Goal: Task Accomplishment & Management: Complete application form

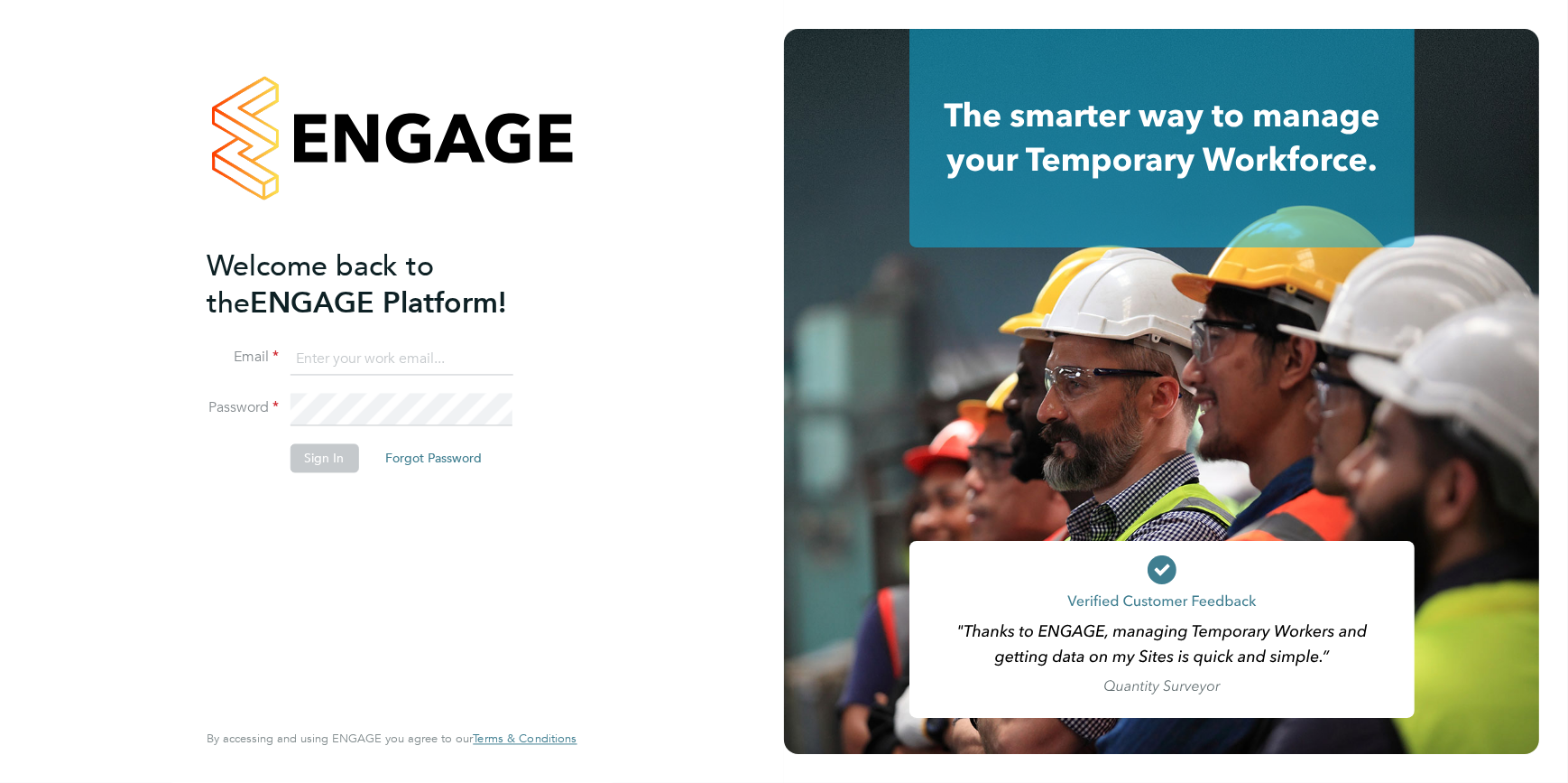
type input "codonovan@skilledcareers.co.uk"
click at [336, 449] on button "Sign In" at bounding box center [324, 457] width 69 height 29
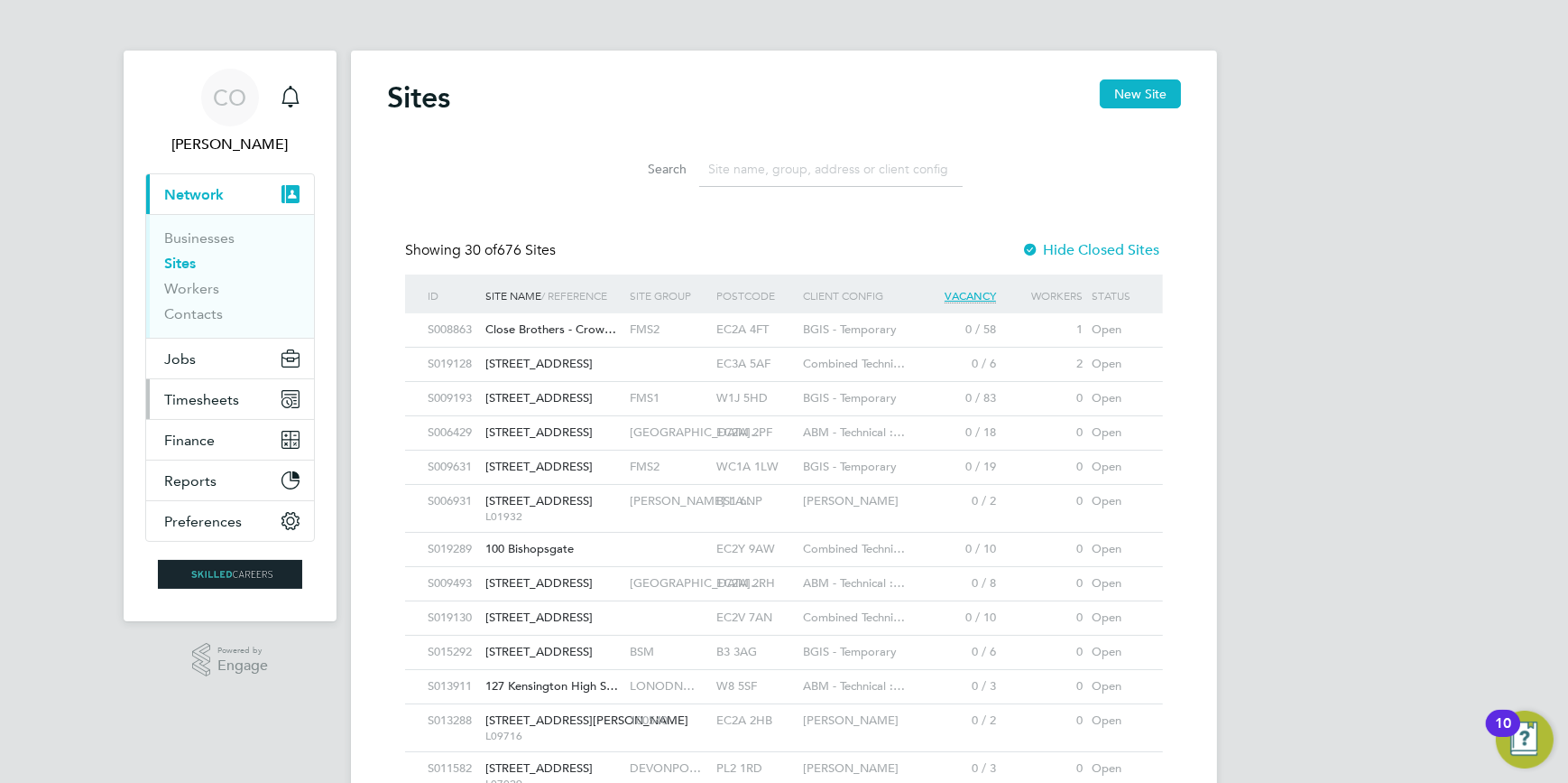
click at [223, 398] on span "Timesheets" at bounding box center [202, 400] width 75 height 17
click at [186, 361] on span "Jobs" at bounding box center [180, 359] width 32 height 17
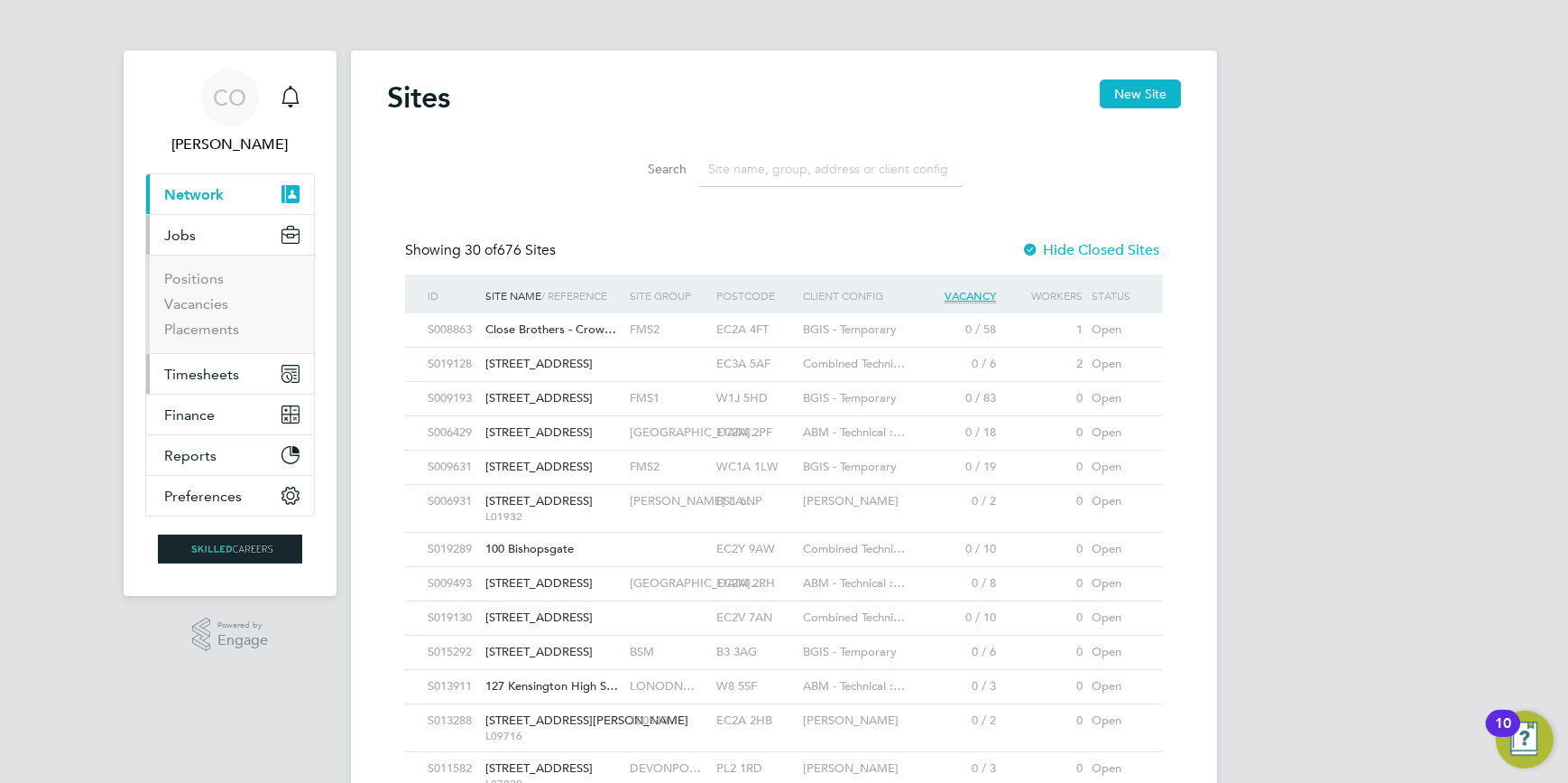
click at [181, 372] on span "Timesheets" at bounding box center [202, 374] width 75 height 17
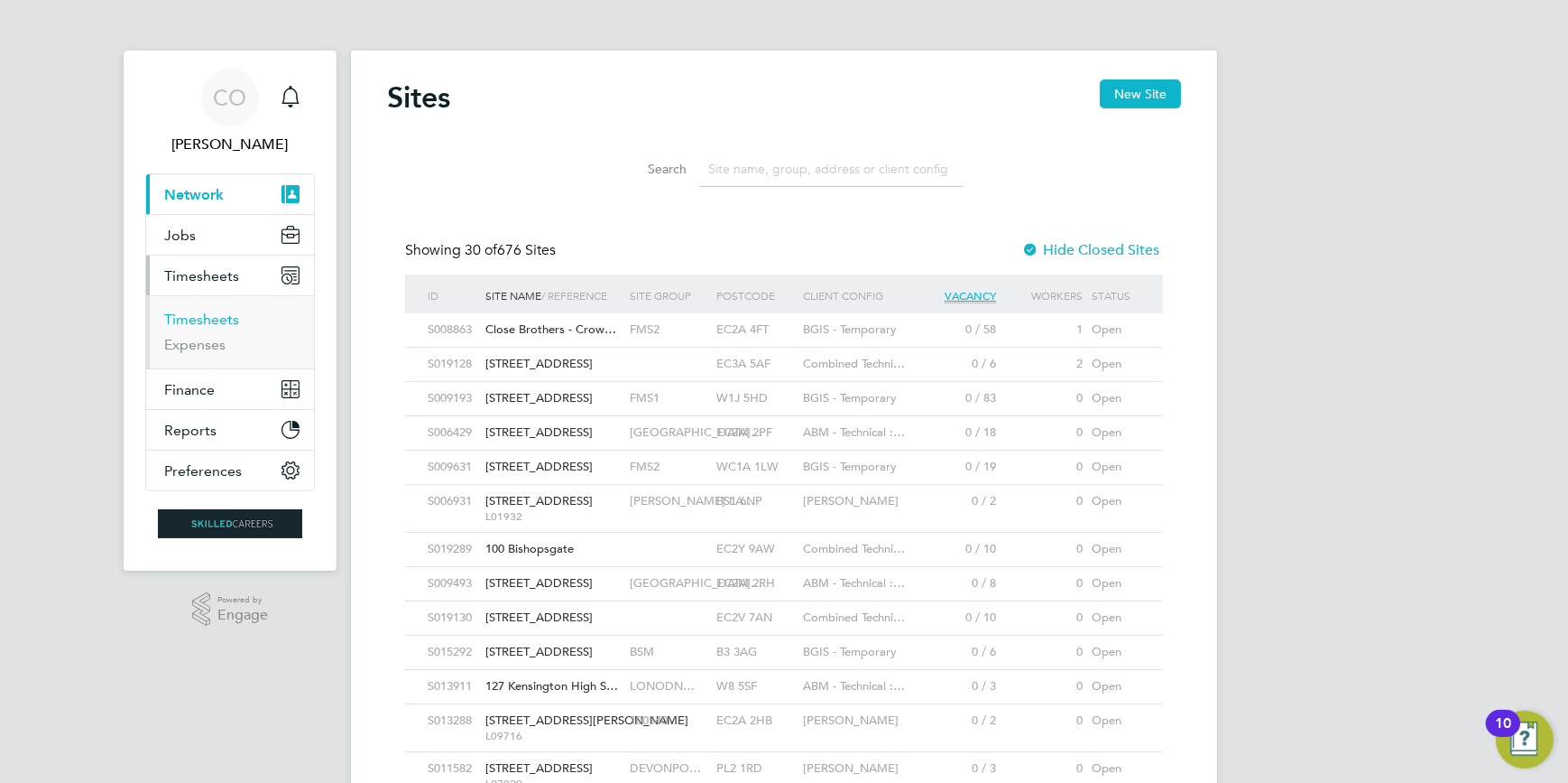
click at [207, 317] on link "Timesheets" at bounding box center [202, 319] width 75 height 17
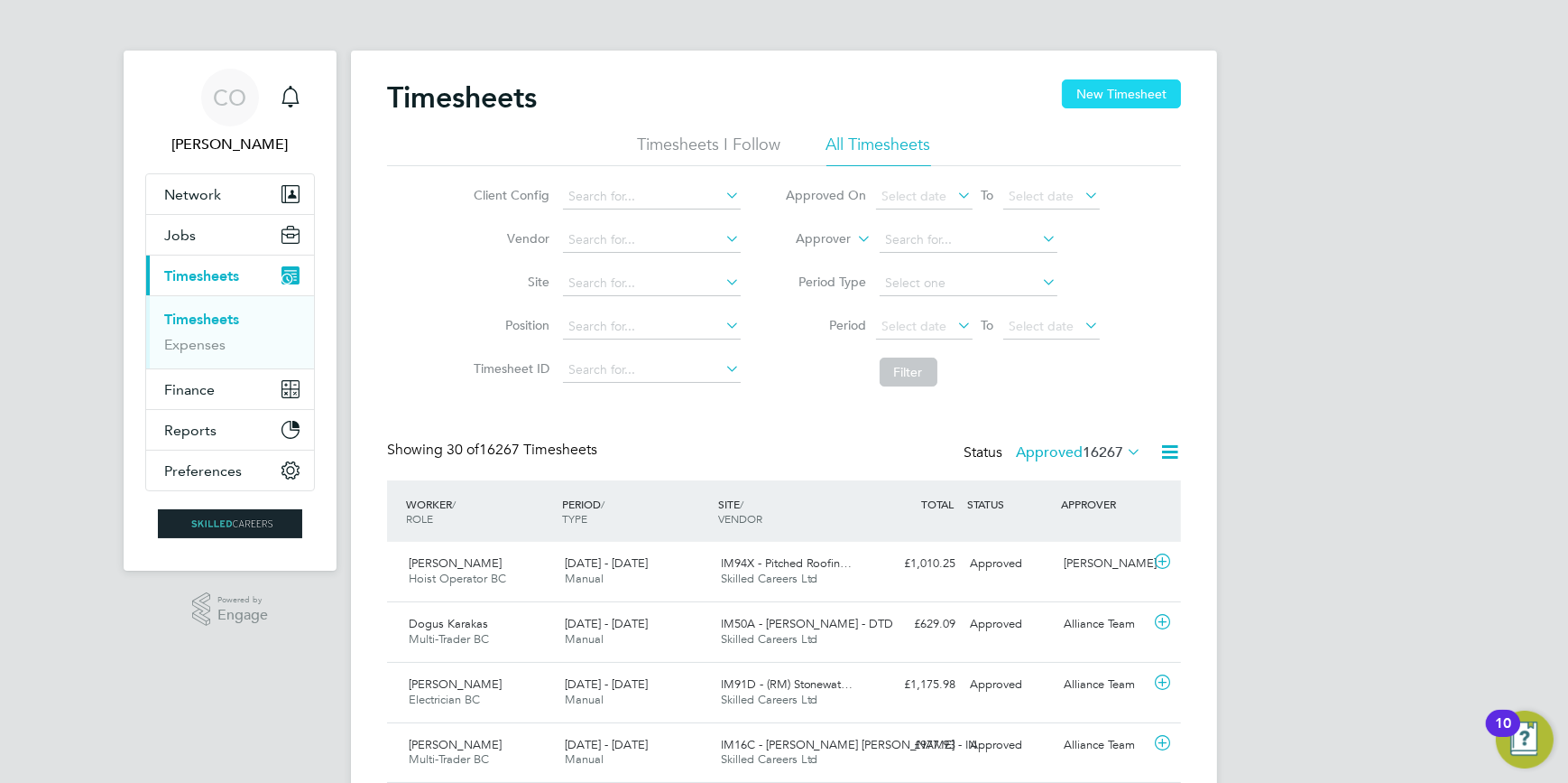
click at [1106, 92] on button "New Timesheet" at bounding box center [1122, 93] width 119 height 29
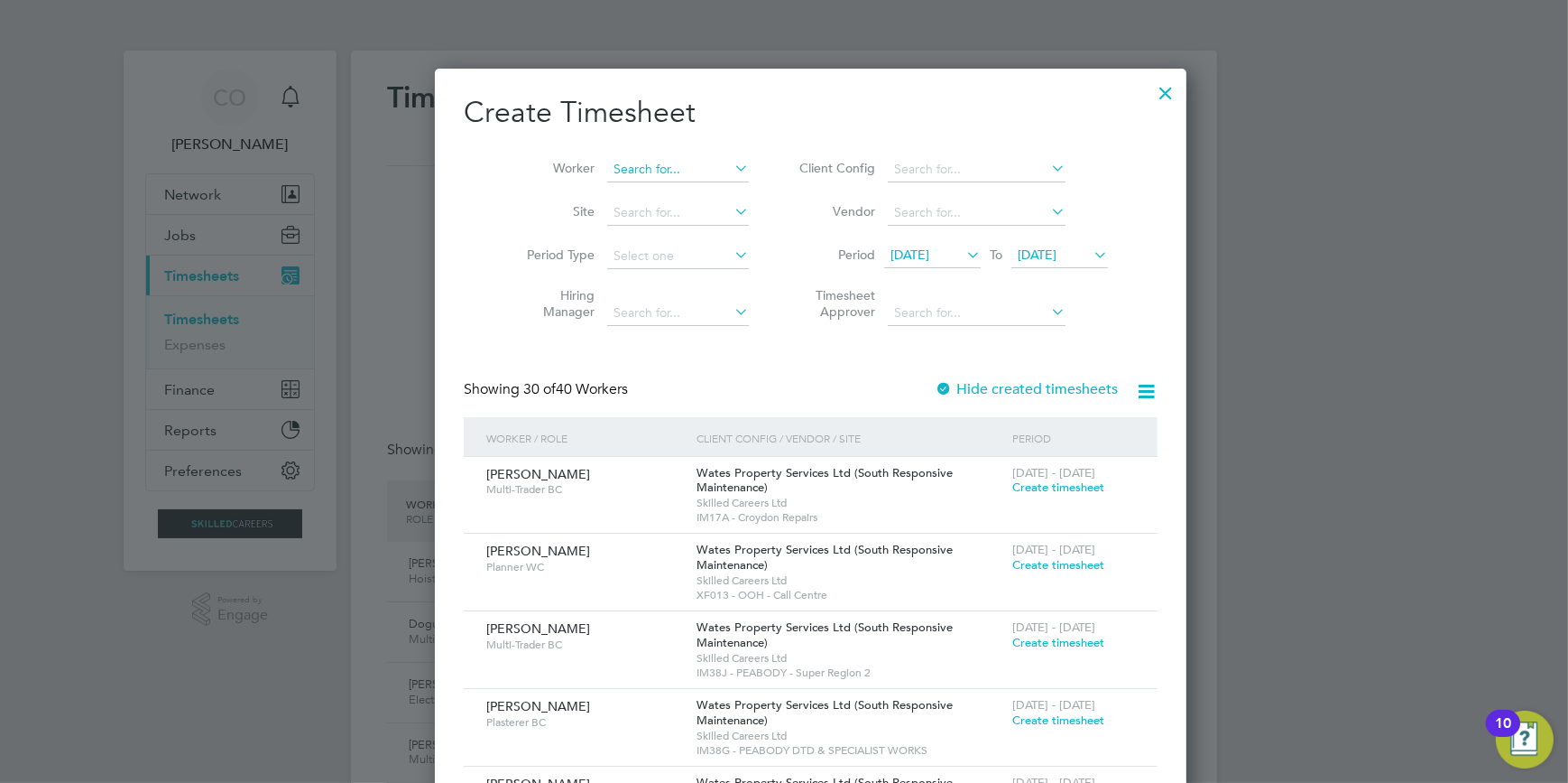
click at [667, 171] on input at bounding box center [678, 170] width 141 height 25
click at [696, 186] on b "[PERSON_NAME]" at bounding box center [748, 193] width 105 height 15
type input "[PERSON_NAME]"
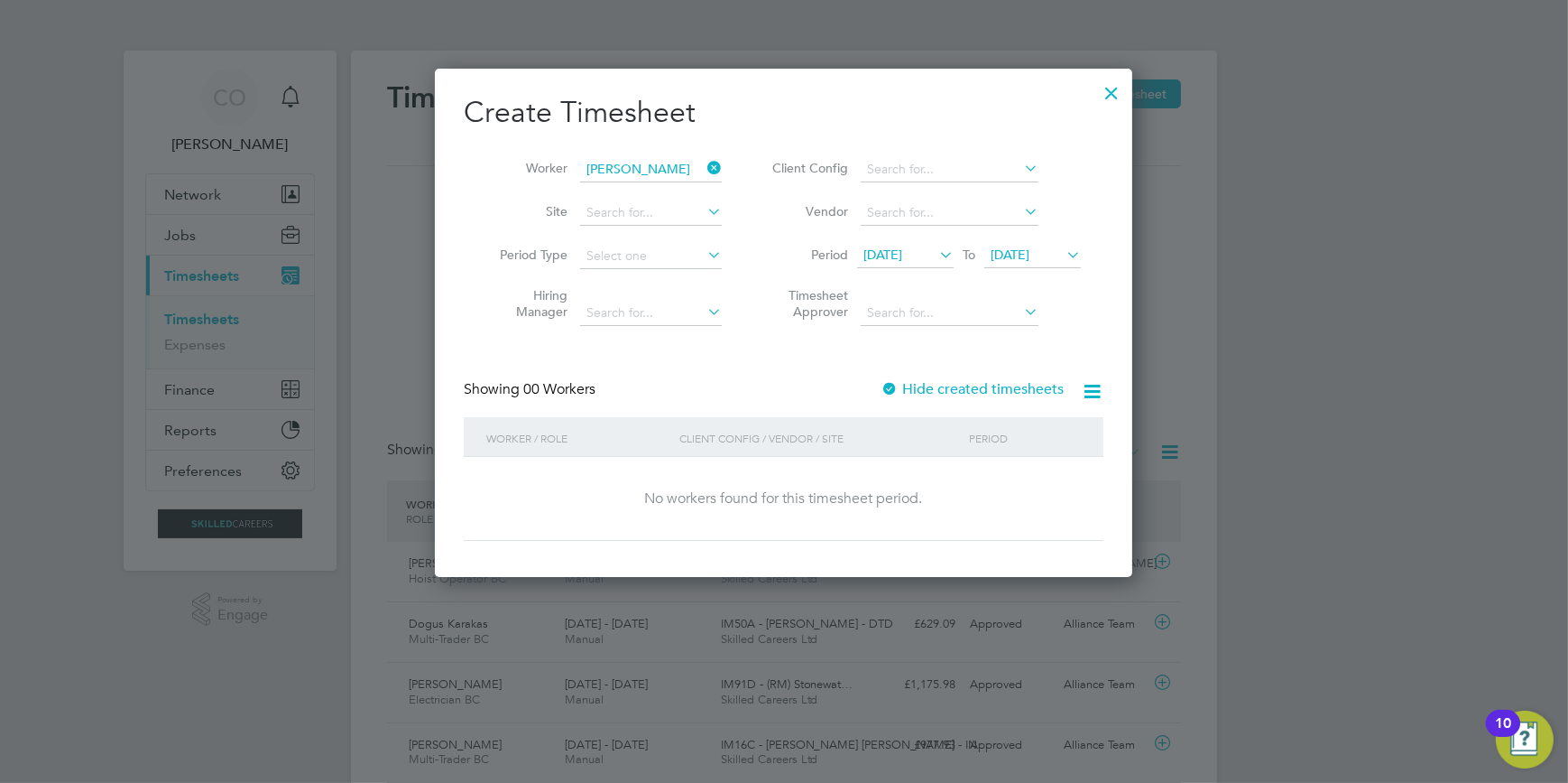
click at [993, 390] on label "Hide created timesheets" at bounding box center [972, 388] width 184 height 18
click at [1029, 247] on span "[DATE]" at bounding box center [1010, 254] width 39 height 16
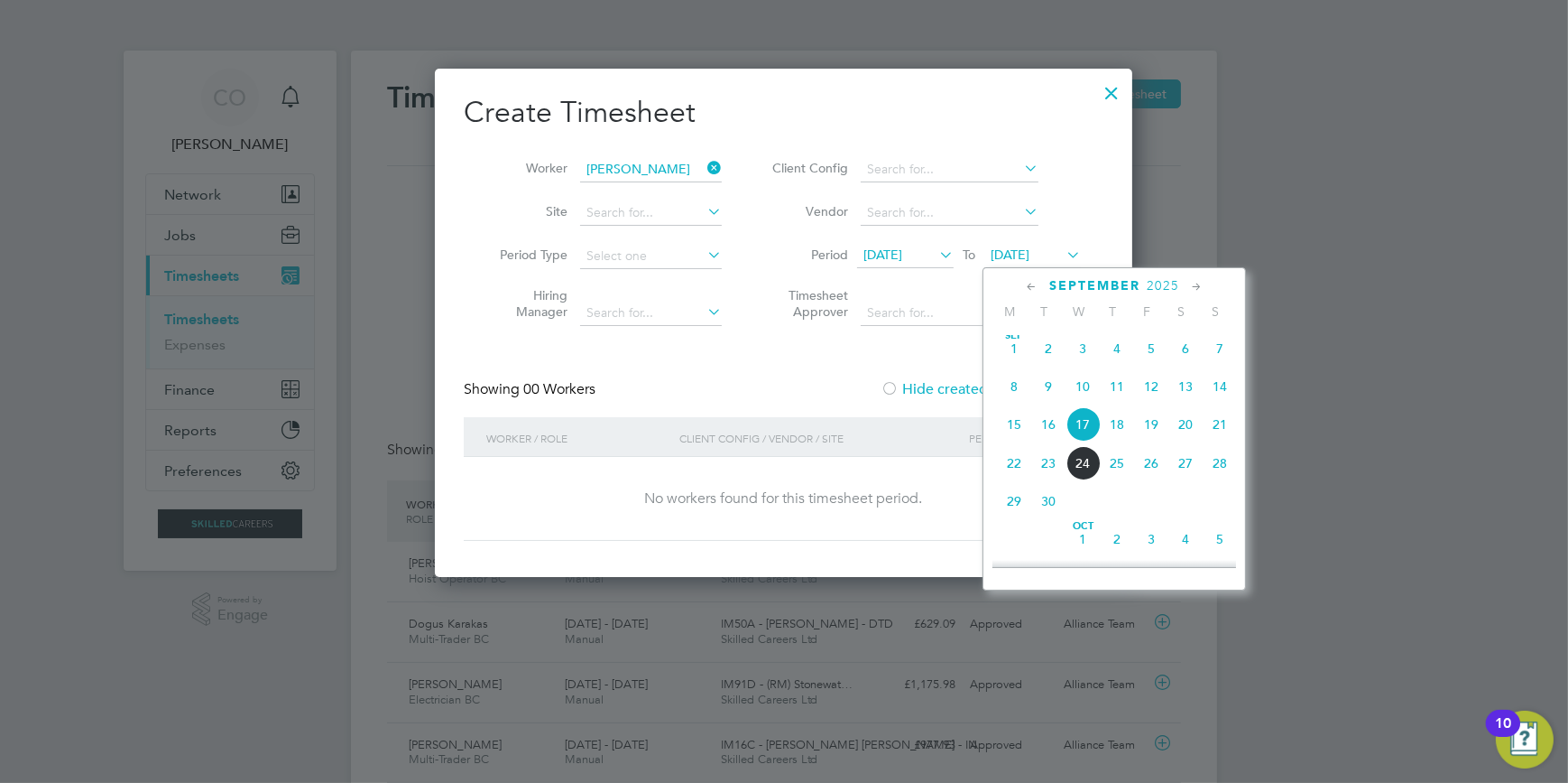
click at [1224, 468] on span "28" at bounding box center [1220, 463] width 34 height 34
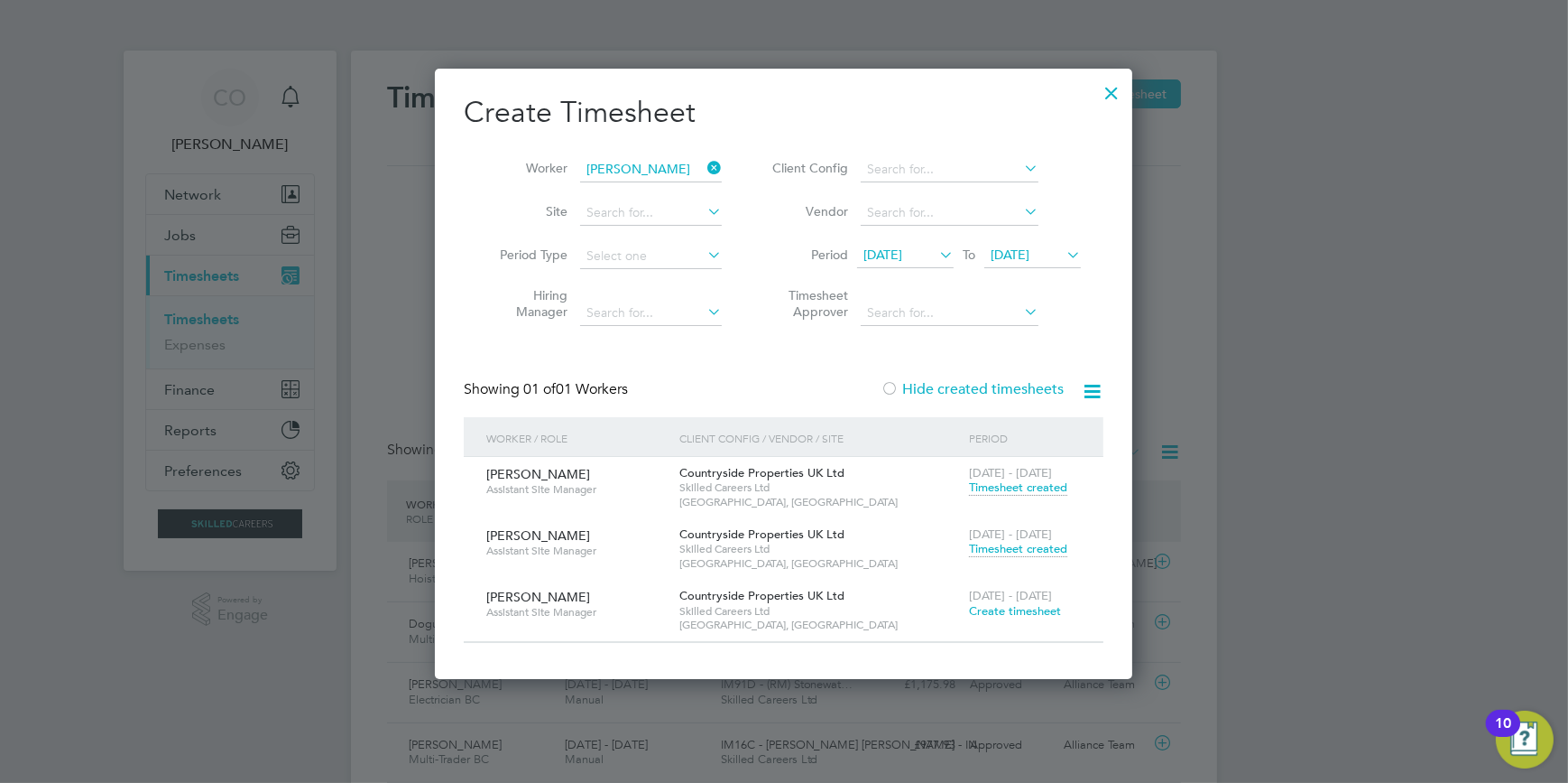
click at [1032, 610] on span "Create timesheet" at bounding box center [1015, 611] width 92 height 15
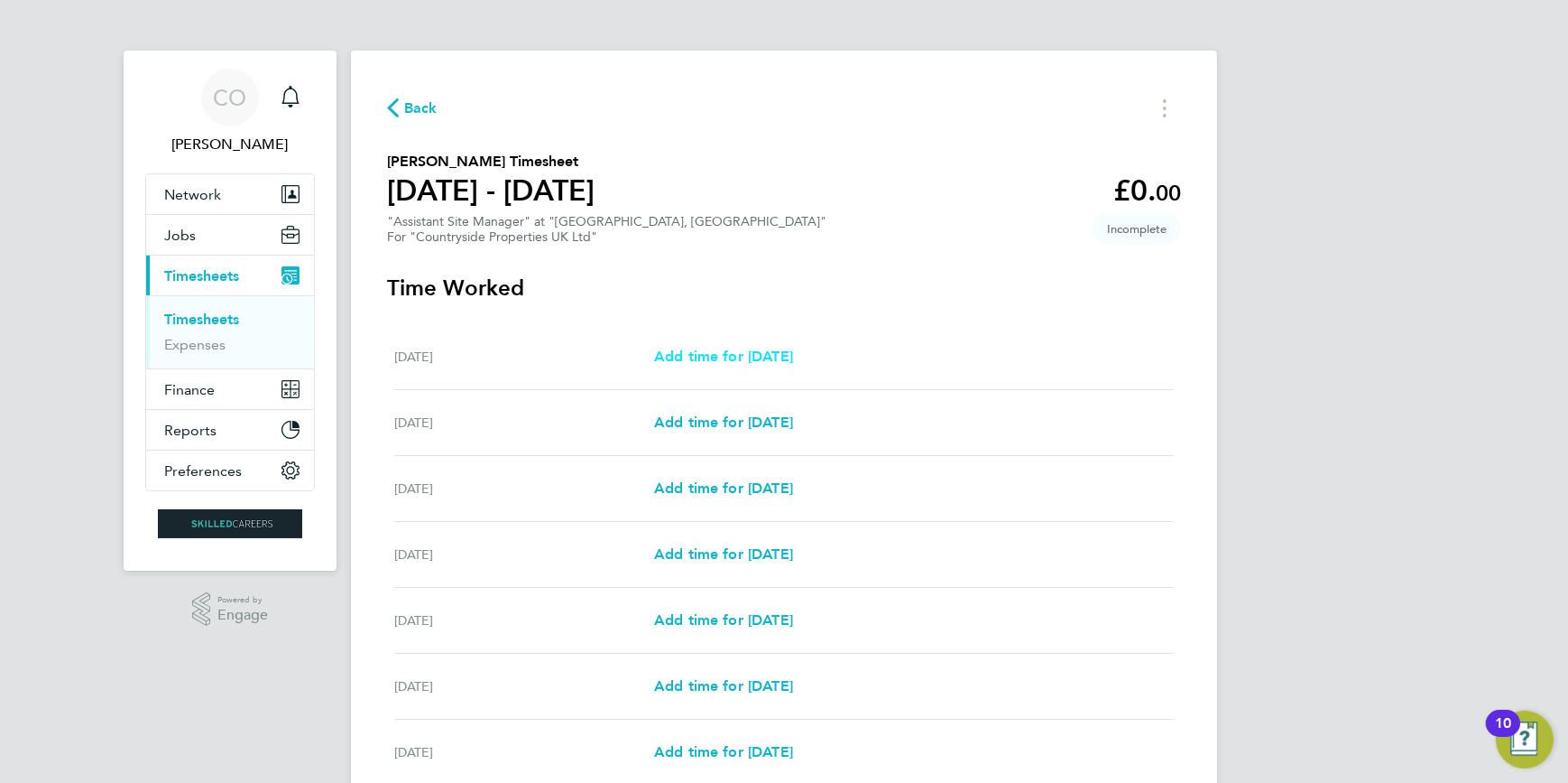
click at [793, 361] on span "Add time for [DATE]" at bounding box center [724, 356] width 139 height 17
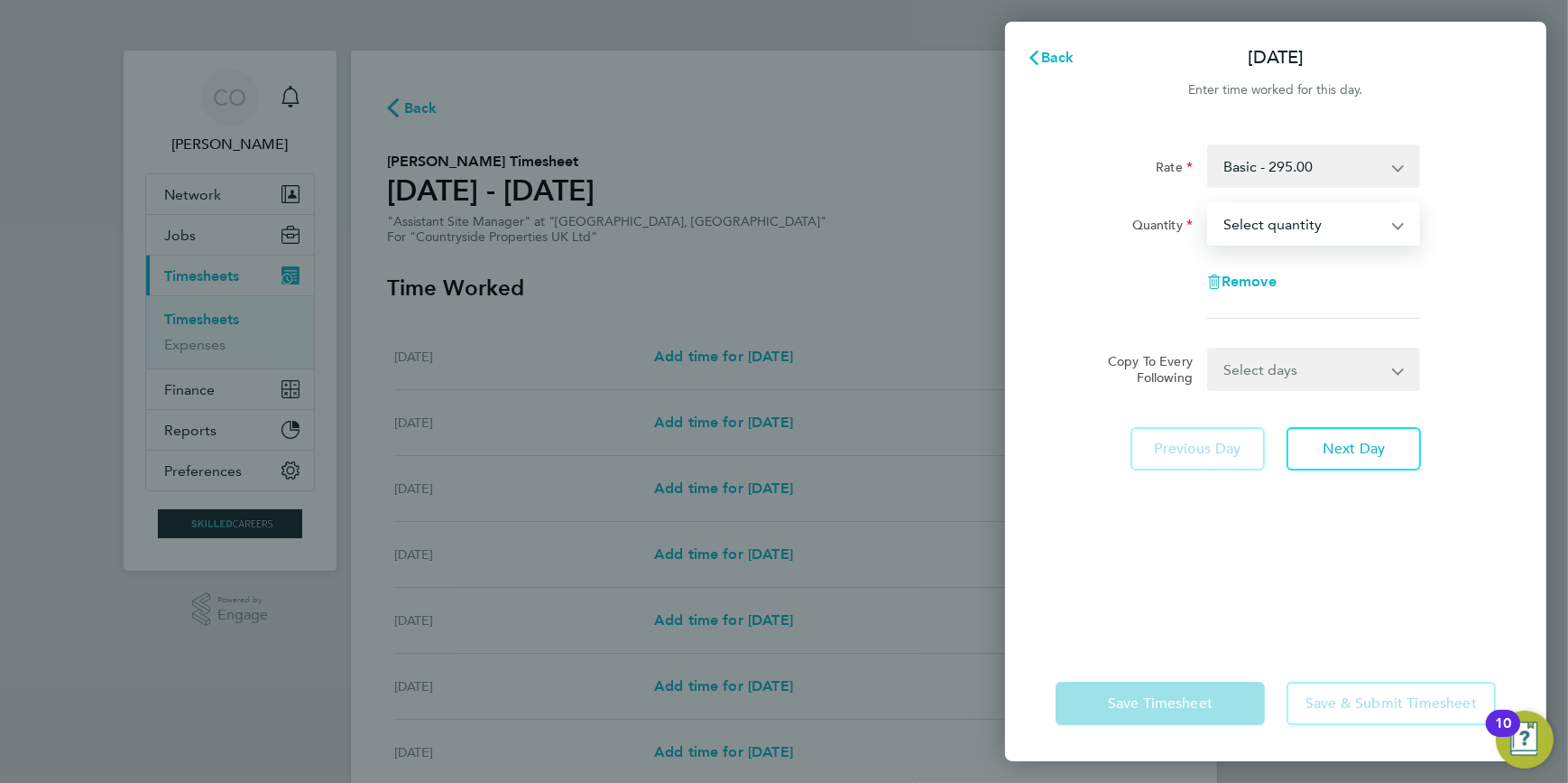
click at [1303, 219] on select "Select quantity 0.5 1" at bounding box center [1302, 224] width 187 height 40
select select "1"
click at [1209, 204] on select "Select quantity 0.5 1" at bounding box center [1302, 224] width 187 height 40
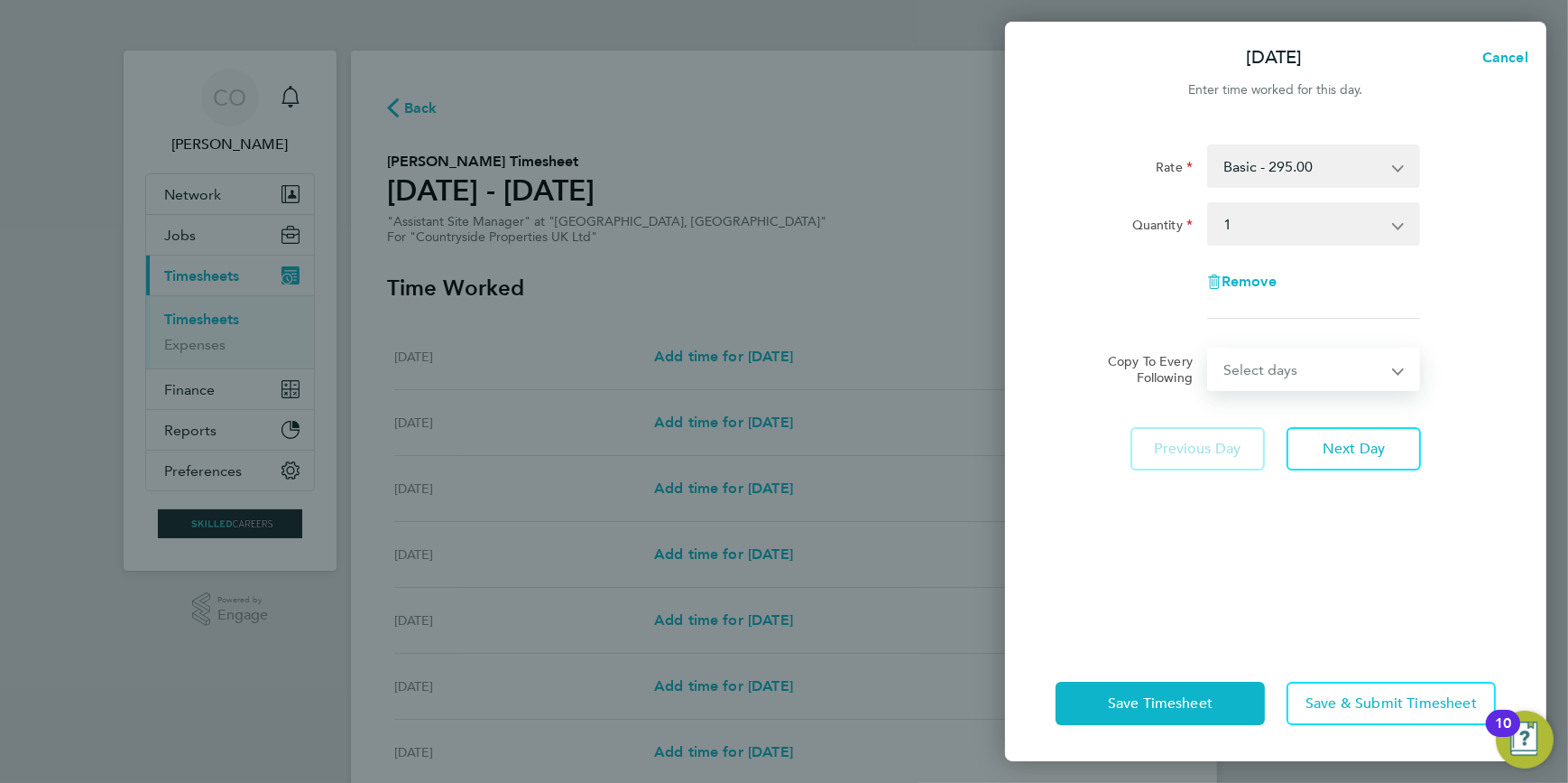
click at [1254, 356] on select "Select days Day Weekday (Mon-Fri) Weekend (Sat-Sun) [DATE] [DATE] [DATE] [DATE]…" at bounding box center [1303, 369] width 189 height 40
select select "DAY"
click at [1209, 350] on select "Select days Day Weekday (Mon-Fri) Weekend (Sat-Sun) [DATE] [DATE] [DATE] [DATE]…" at bounding box center [1303, 369] width 189 height 40
select select "[DATE]"
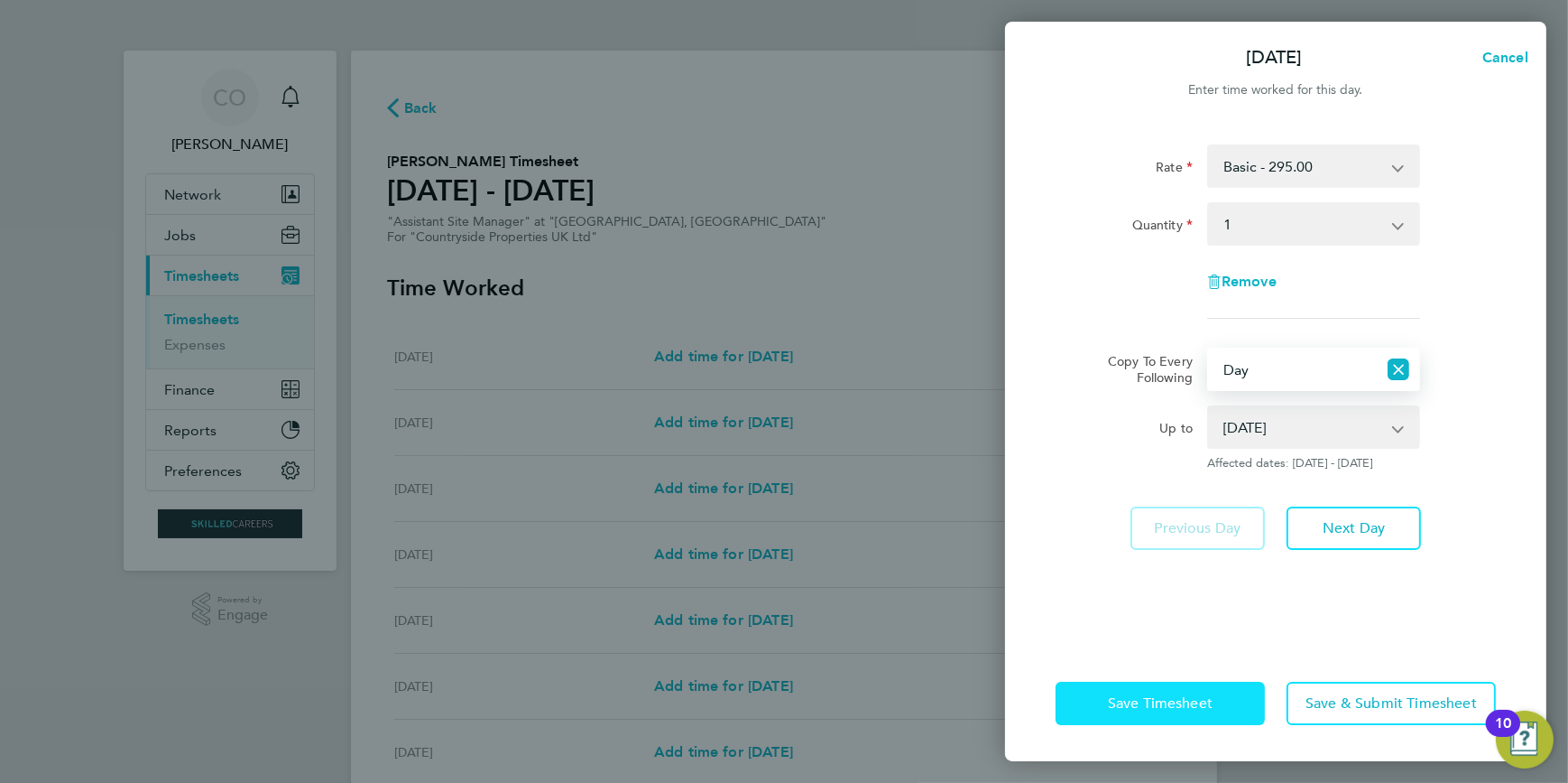
click at [1184, 695] on span "Save Timesheet" at bounding box center [1160, 703] width 105 height 18
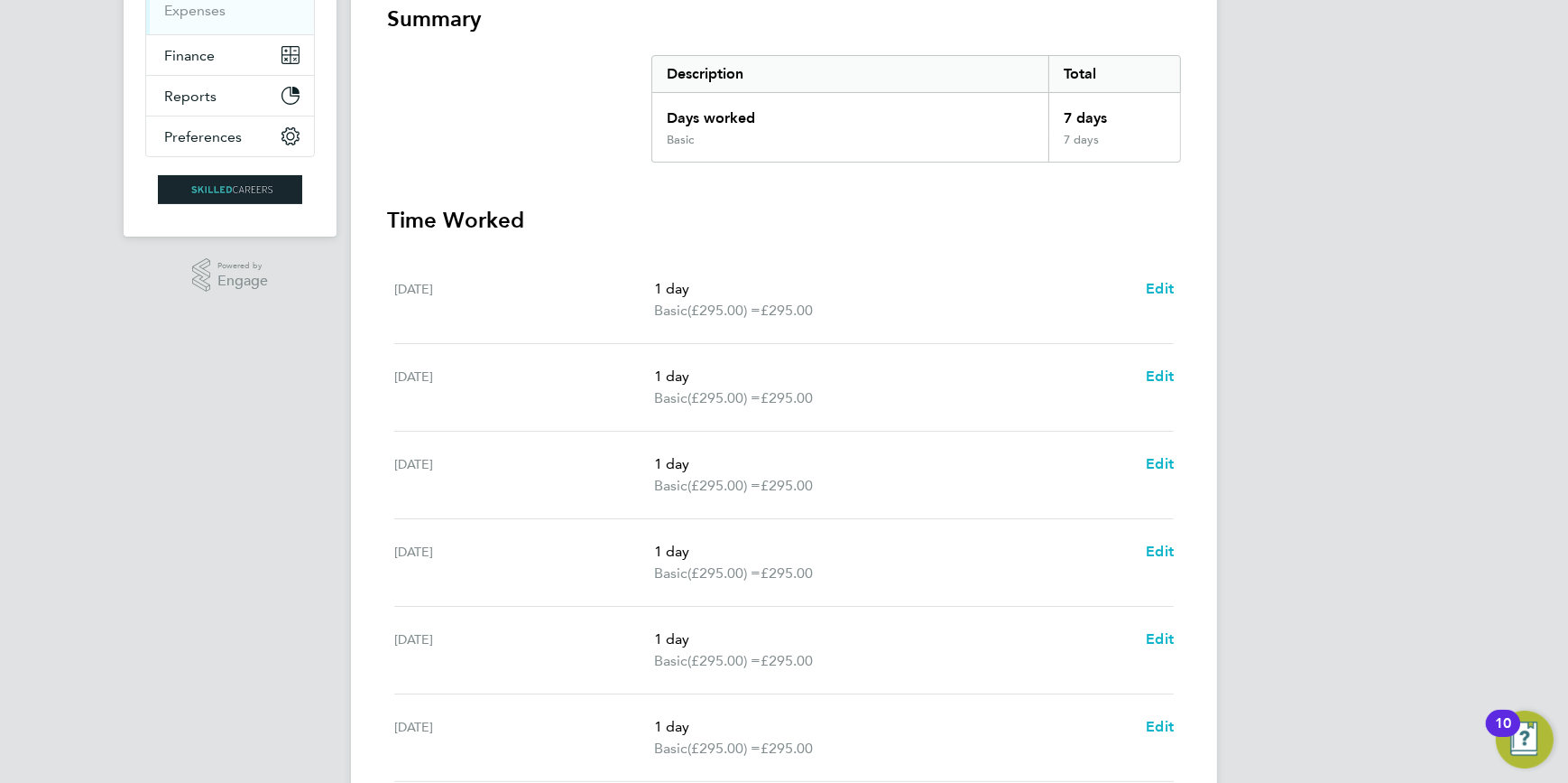
scroll to position [328, 0]
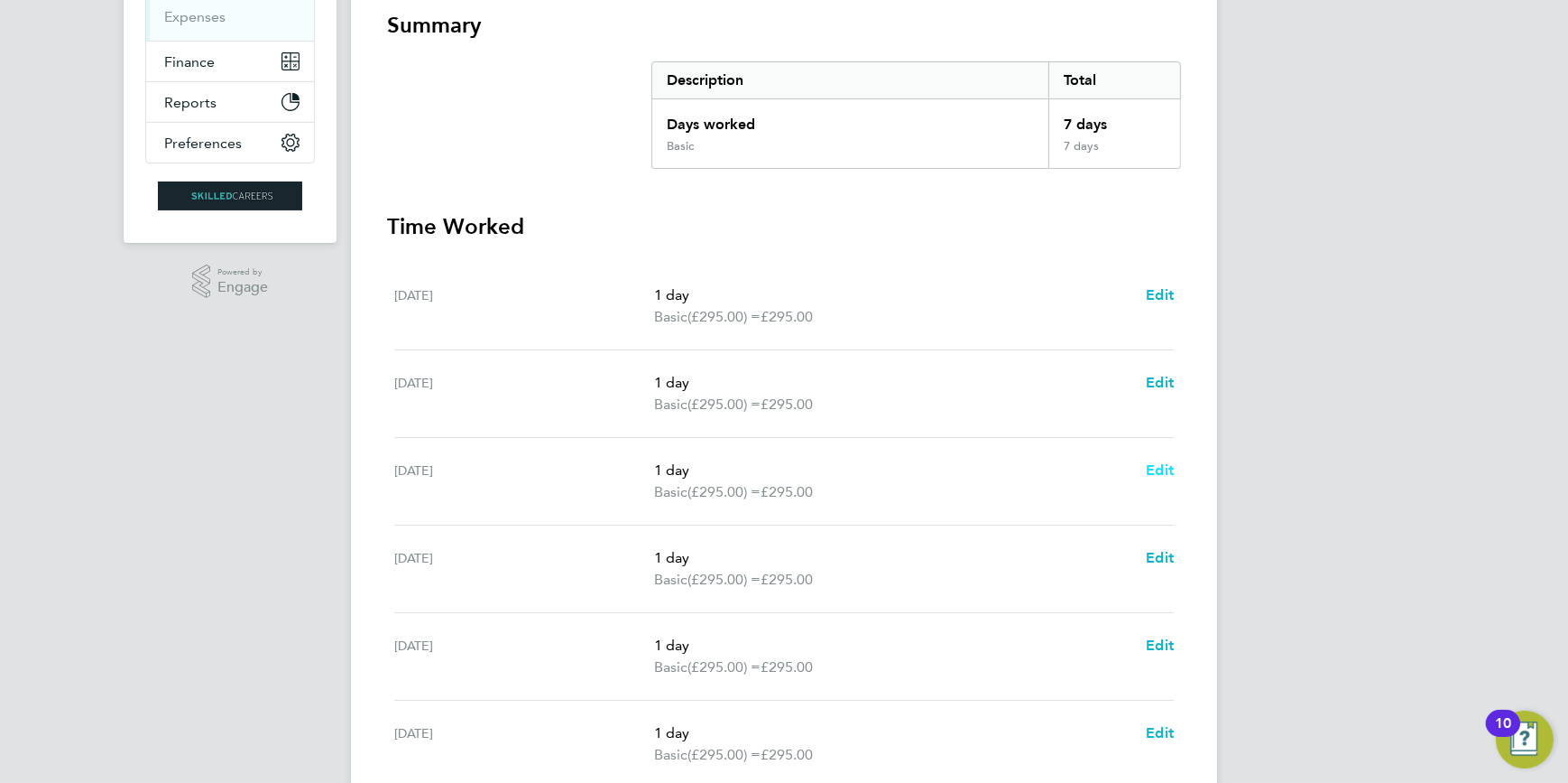
click at [1172, 470] on span "Edit" at bounding box center [1160, 470] width 28 height 17
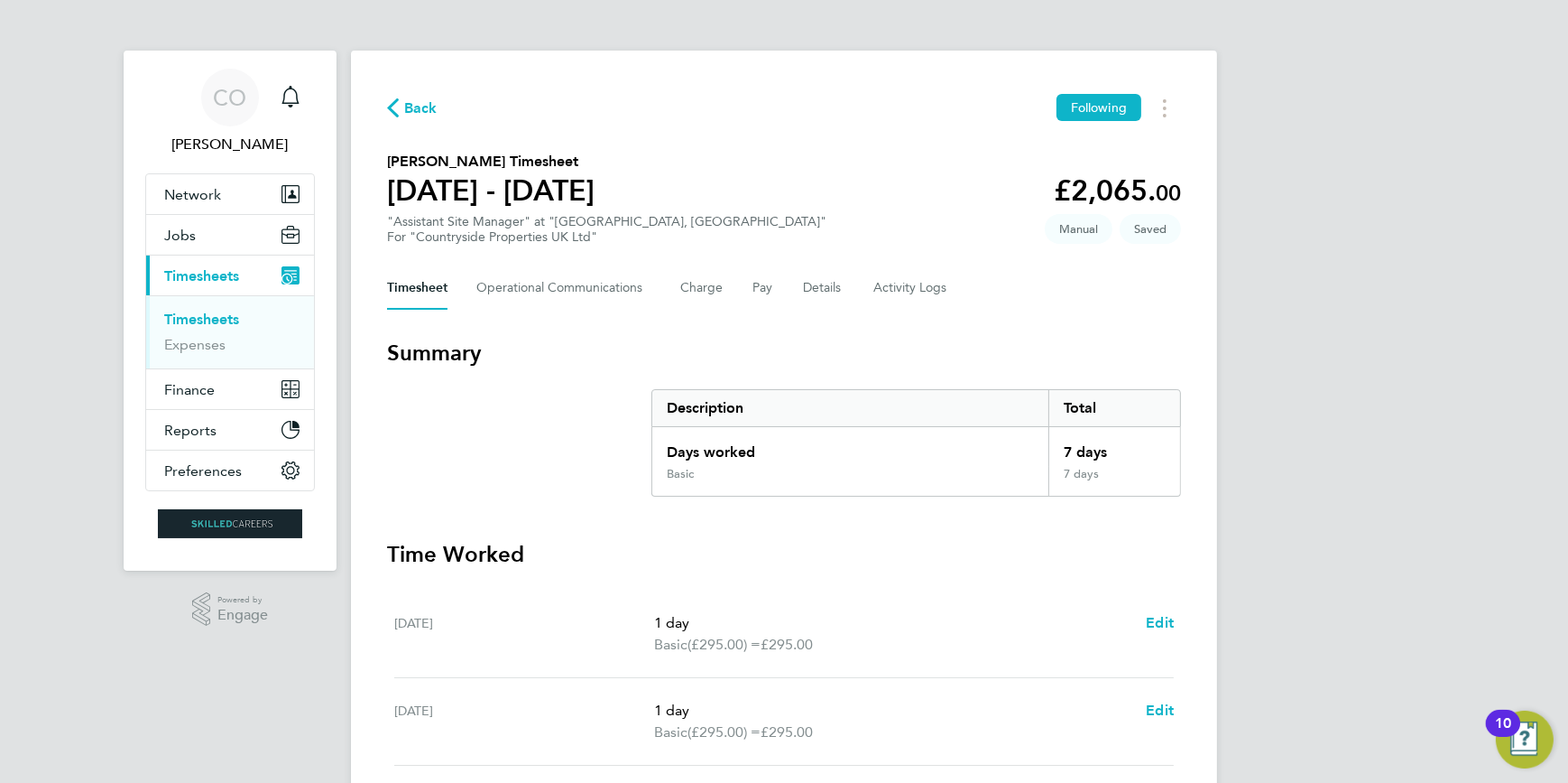
select select "1"
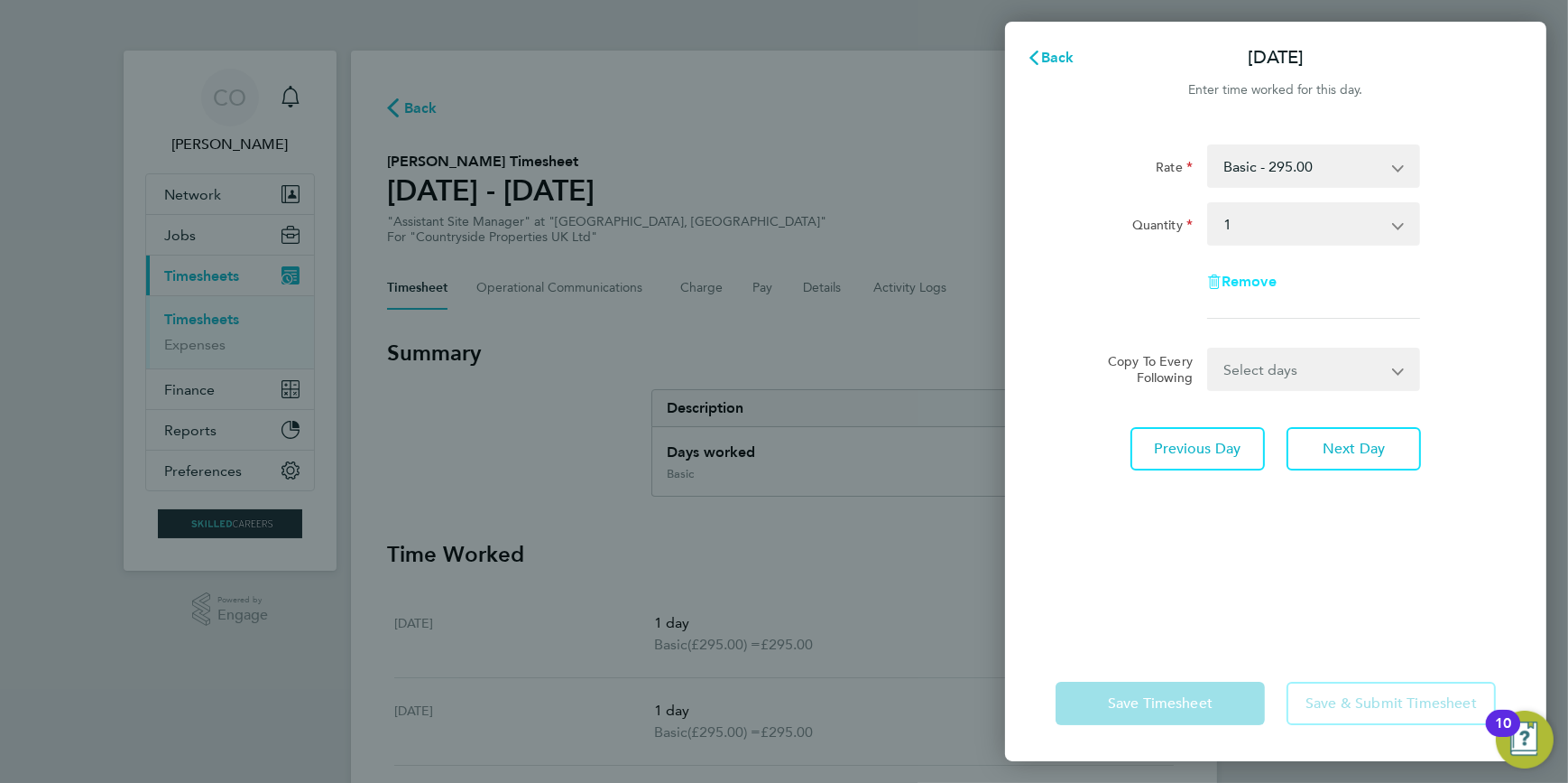
click at [1252, 285] on span "Remove" at bounding box center [1249, 281] width 55 height 17
select select "null"
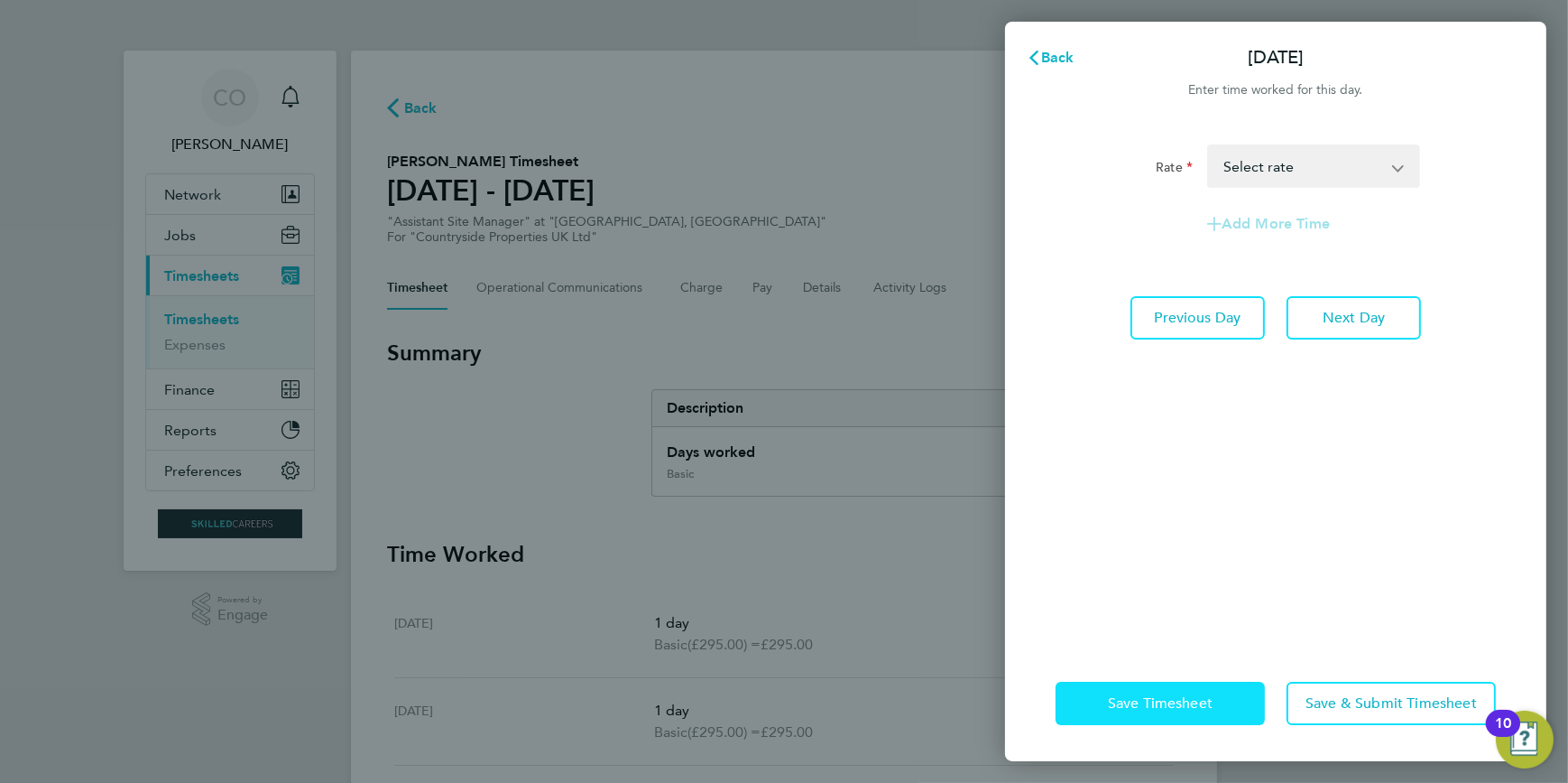
click at [1200, 703] on span "Save Timesheet" at bounding box center [1160, 703] width 105 height 18
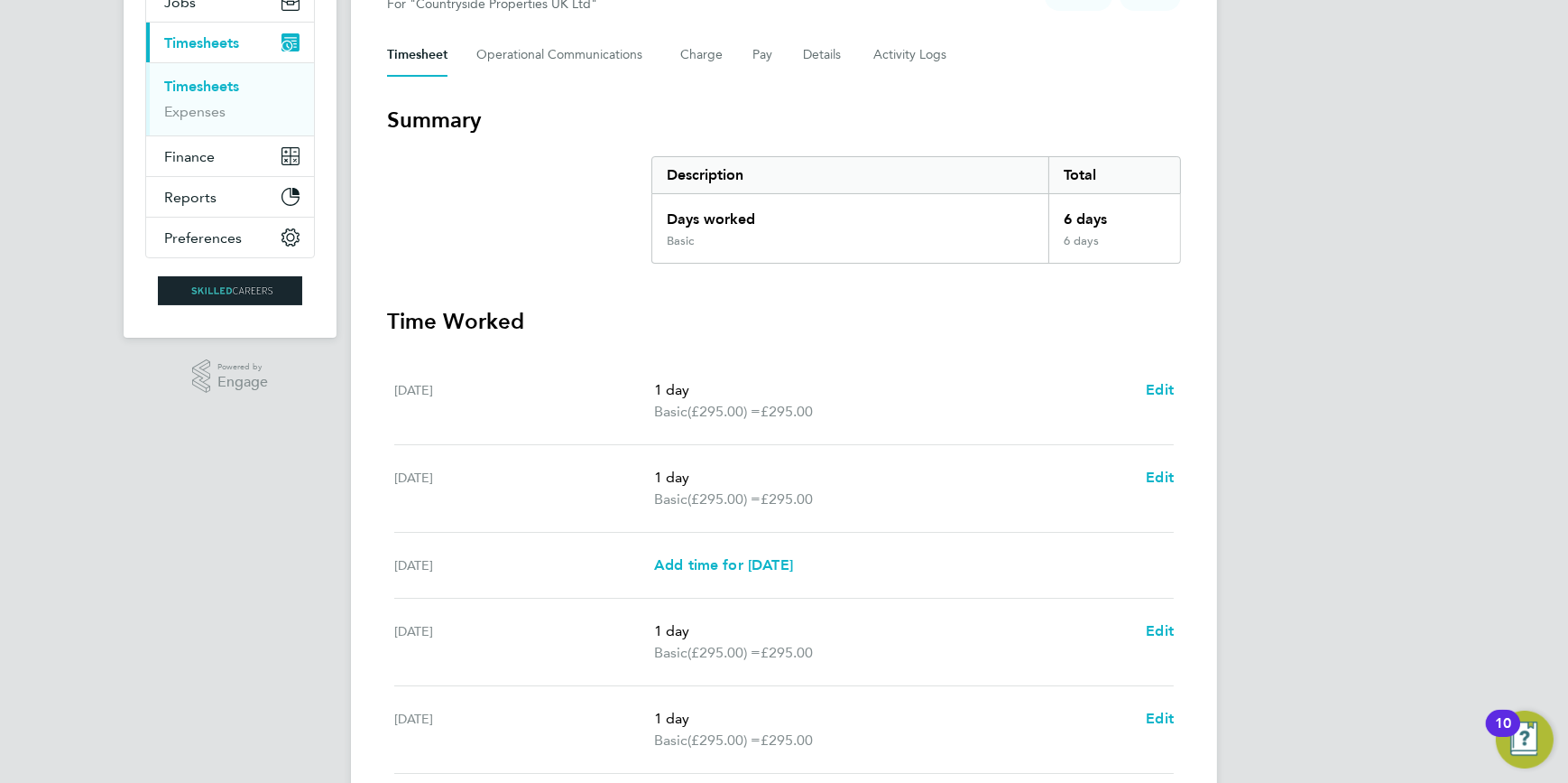
scroll to position [328, 0]
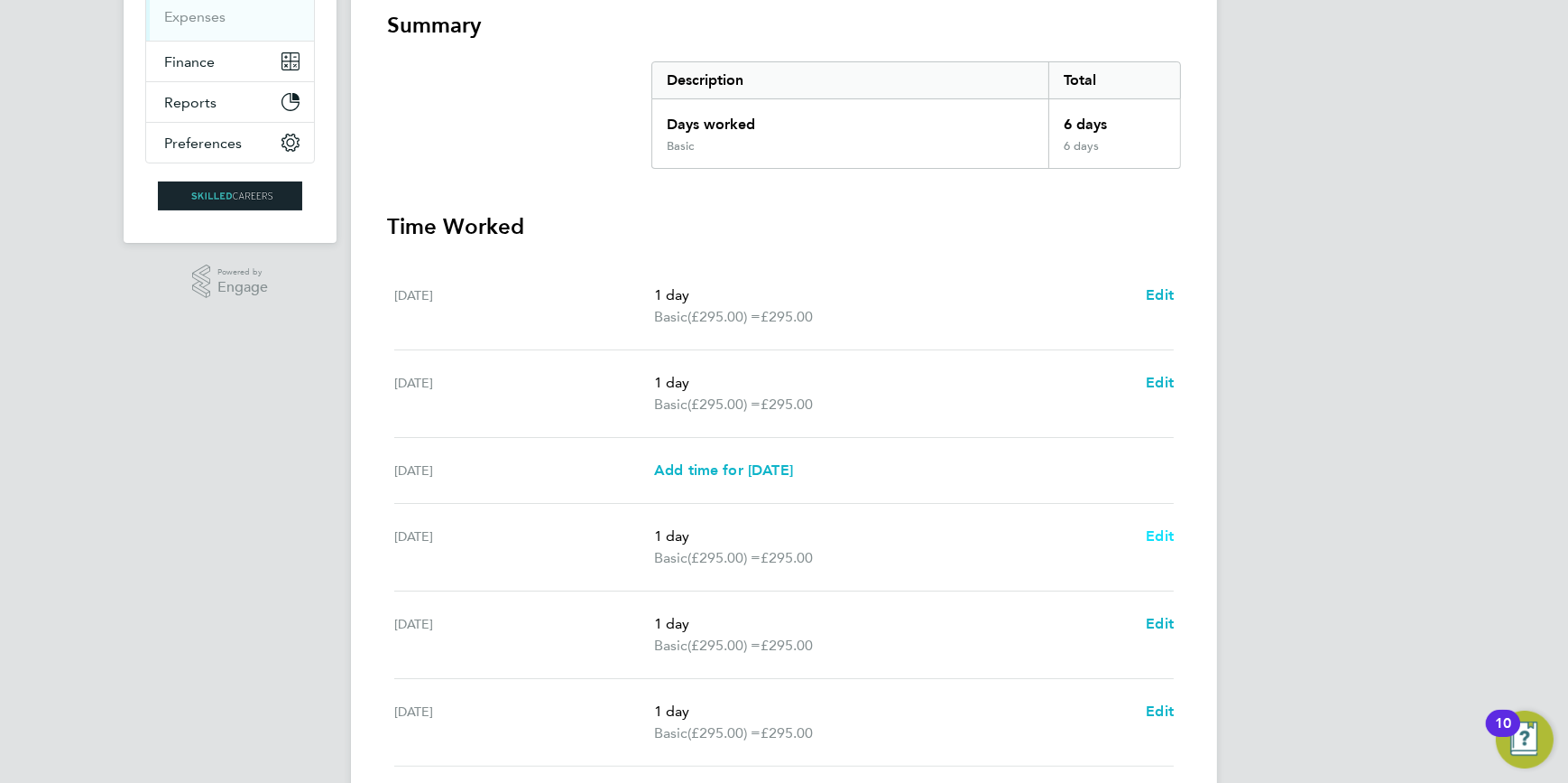
click at [1164, 543] on span "Edit" at bounding box center [1160, 536] width 28 height 17
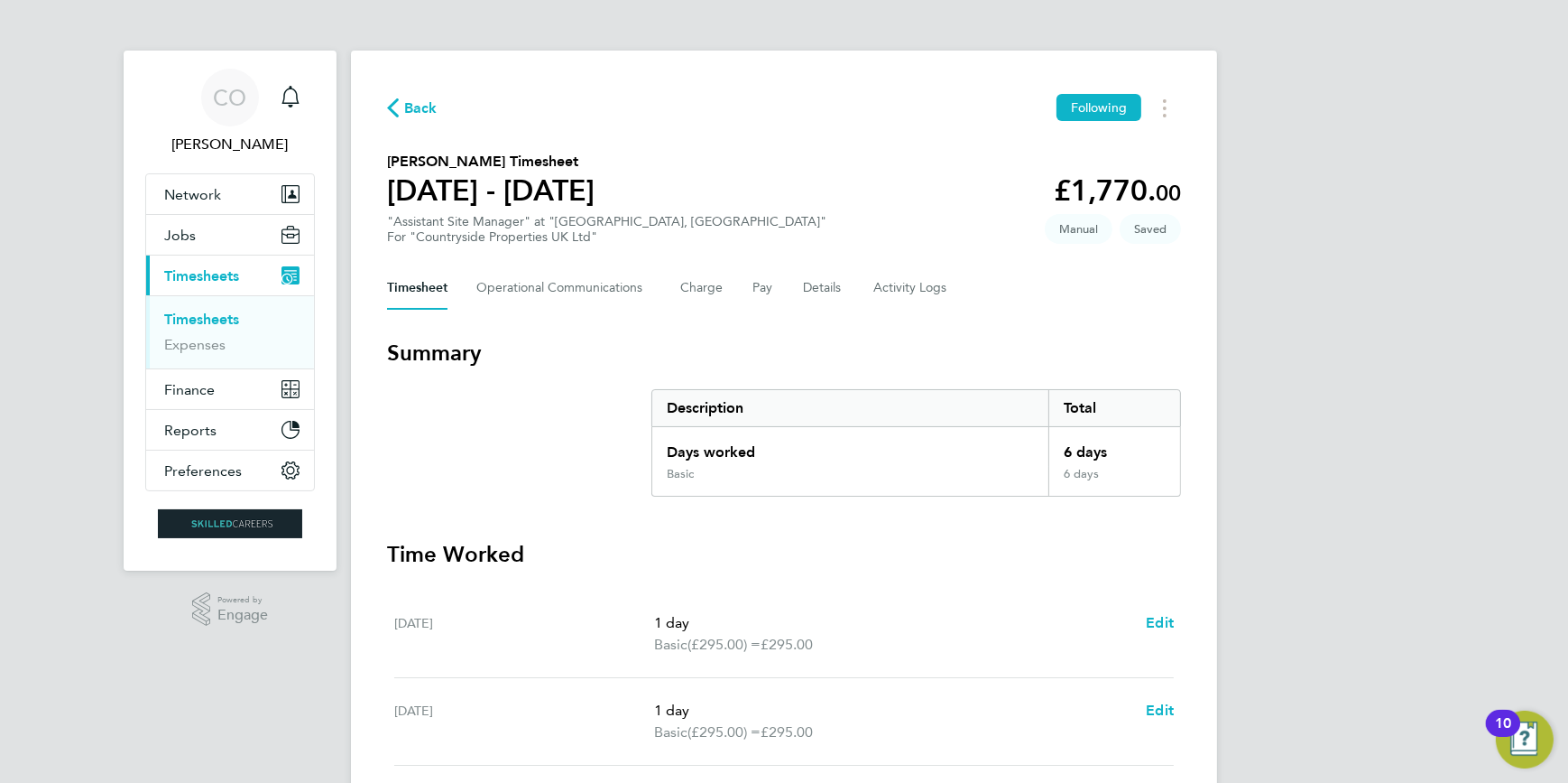
select select "1"
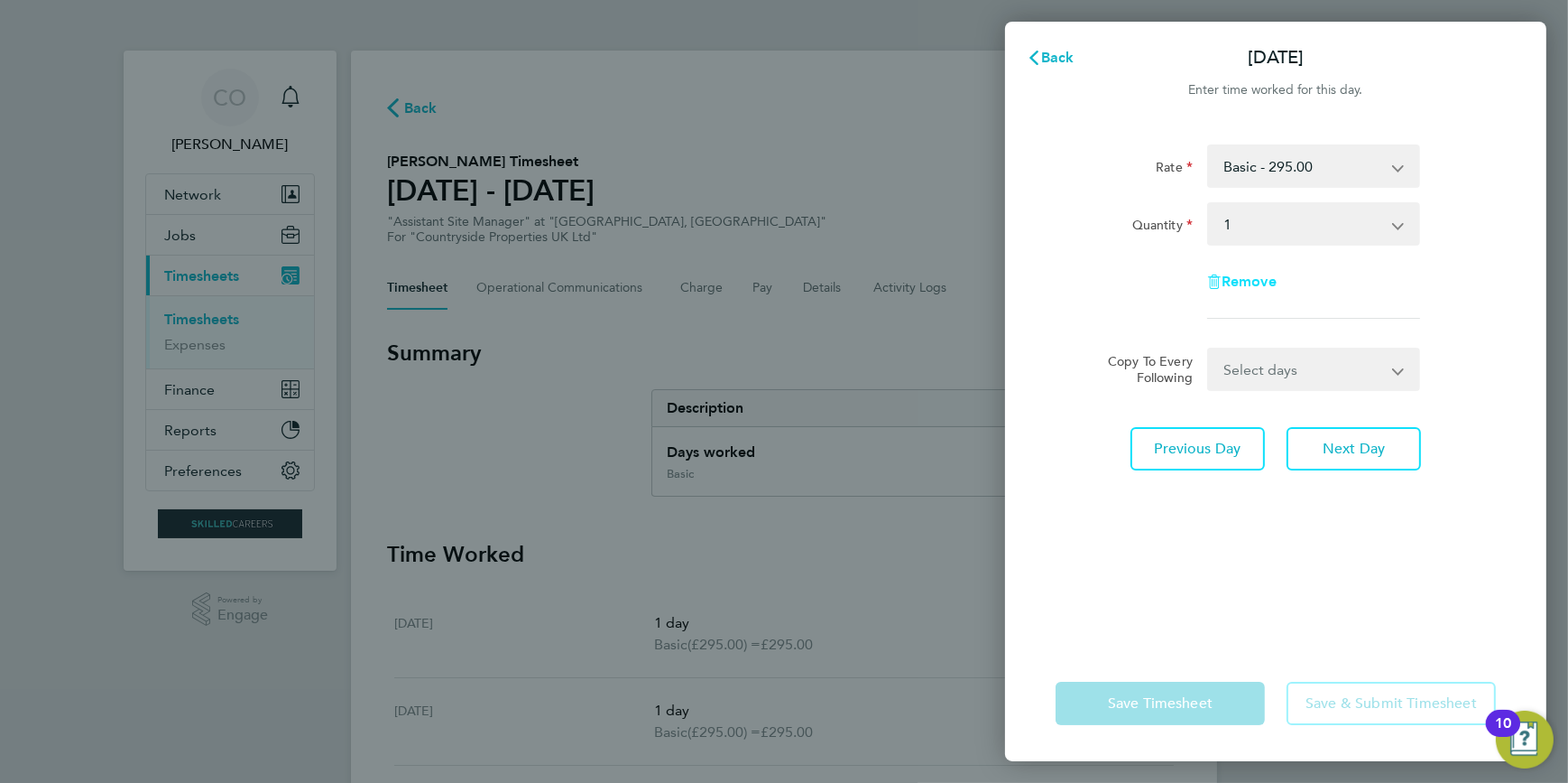
click at [1262, 285] on span "Remove" at bounding box center [1249, 281] width 55 height 17
select select "null"
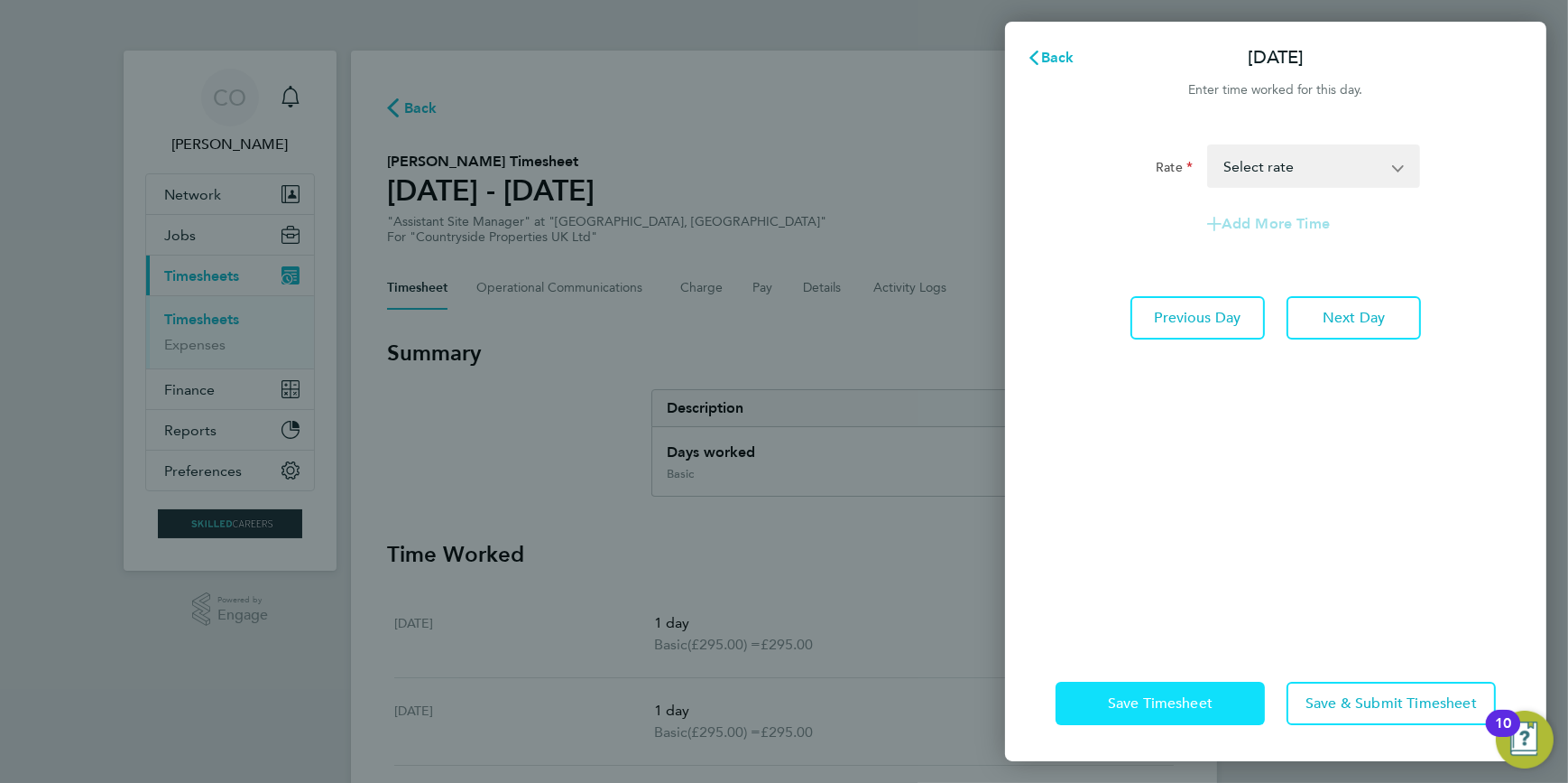
click at [1178, 711] on button "Save Timesheet" at bounding box center [1160, 703] width 209 height 43
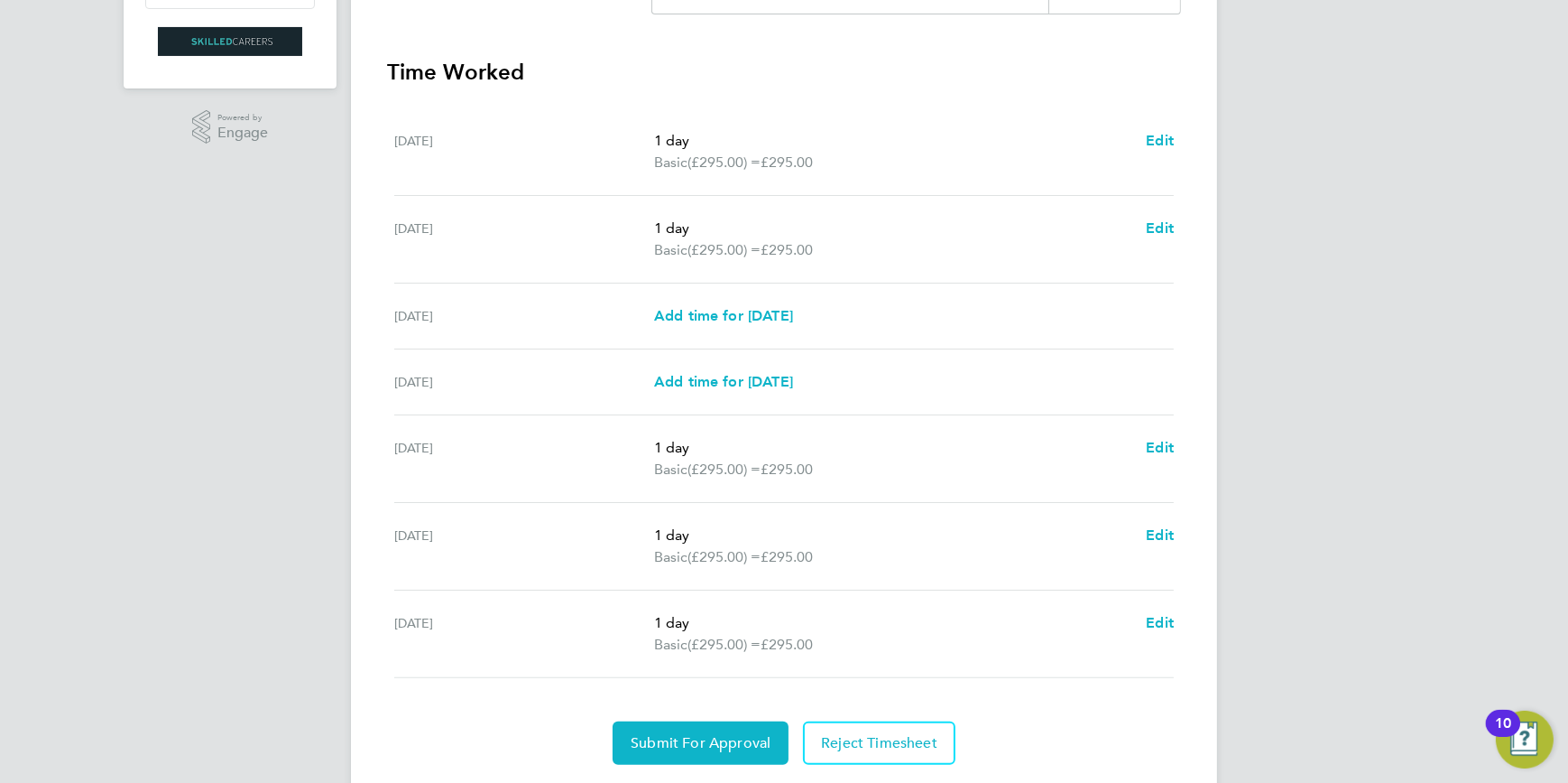
scroll to position [492, 0]
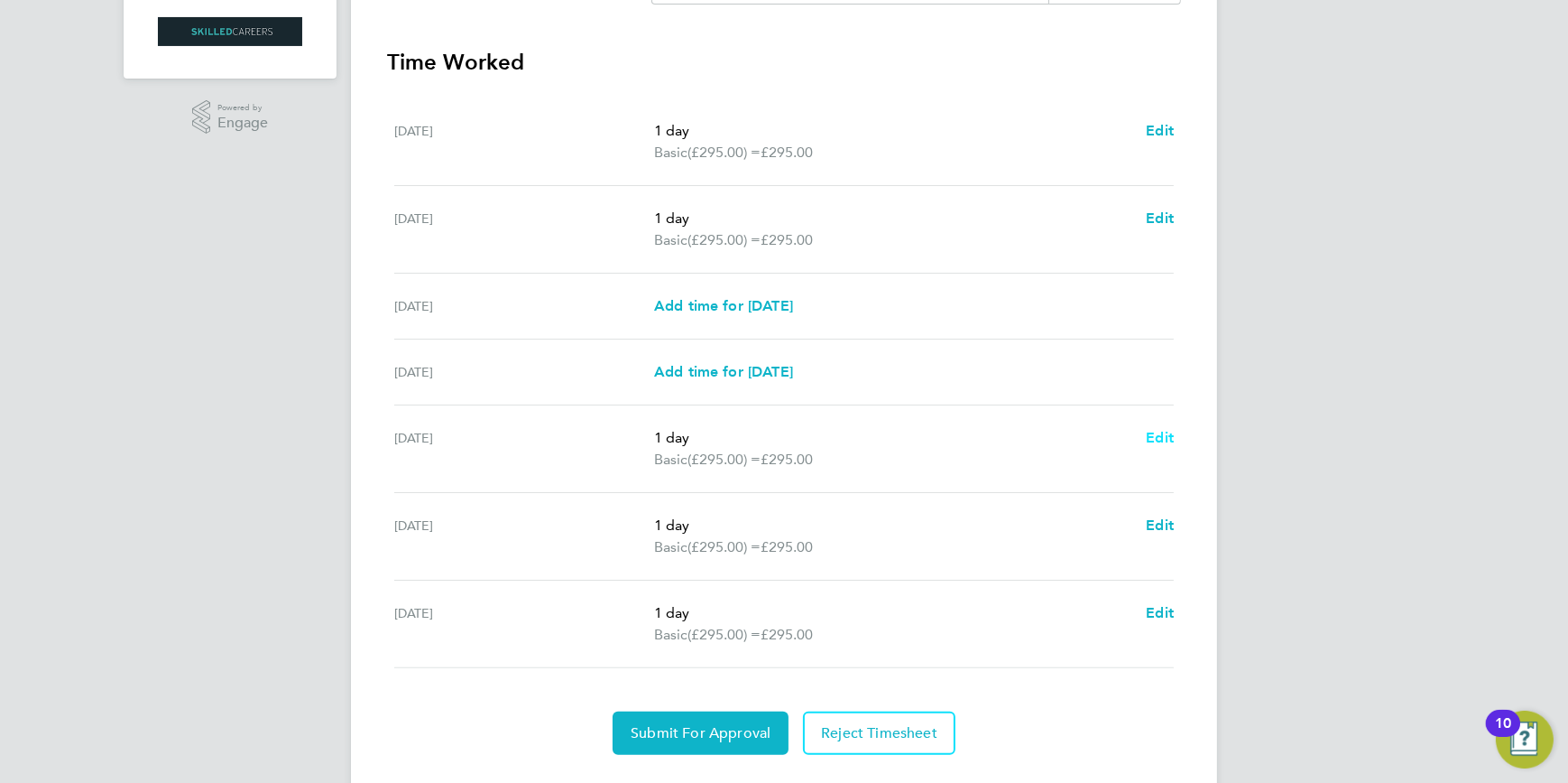
click at [1170, 437] on span "Edit" at bounding box center [1160, 437] width 28 height 17
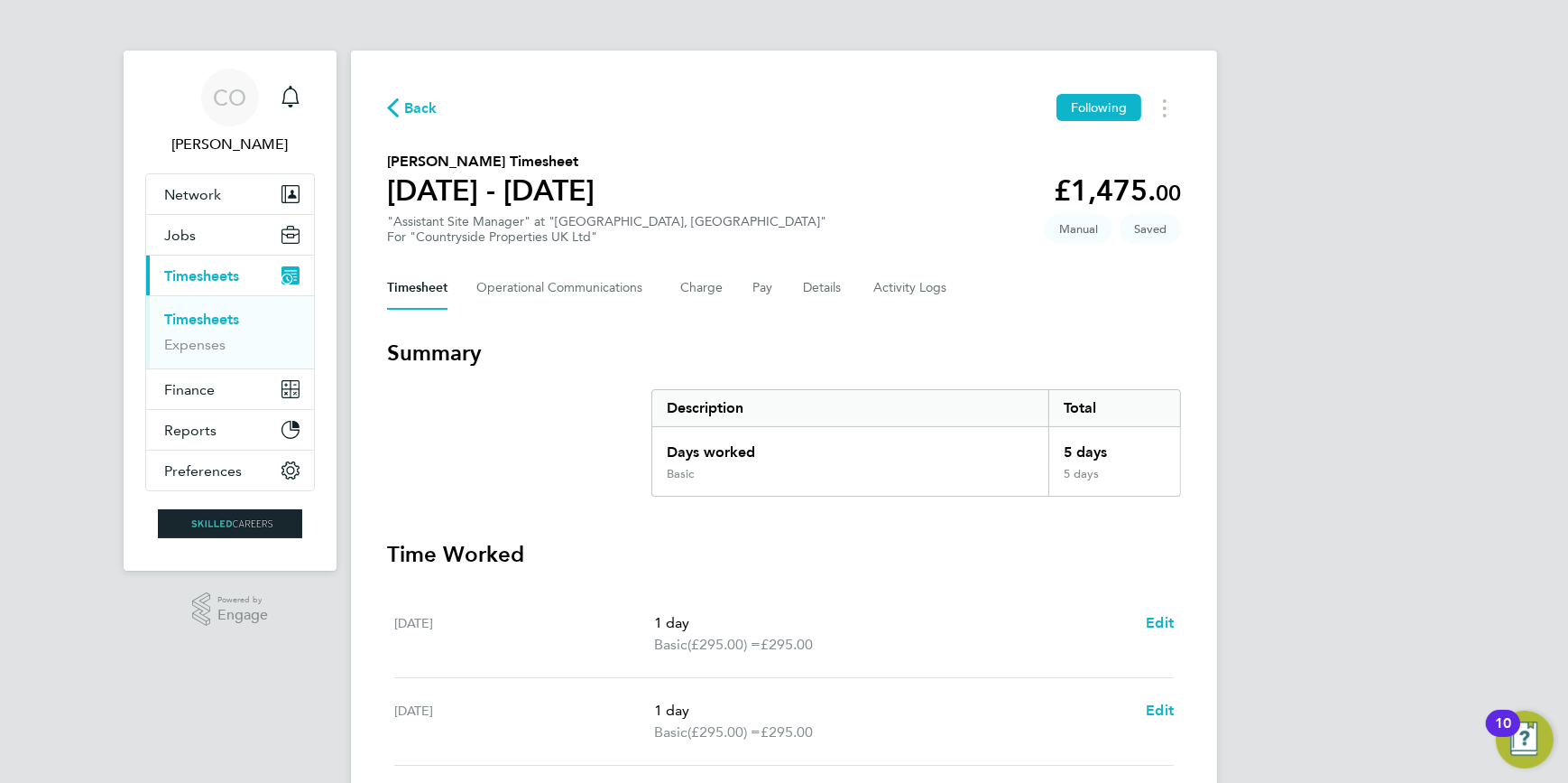
select select "1"
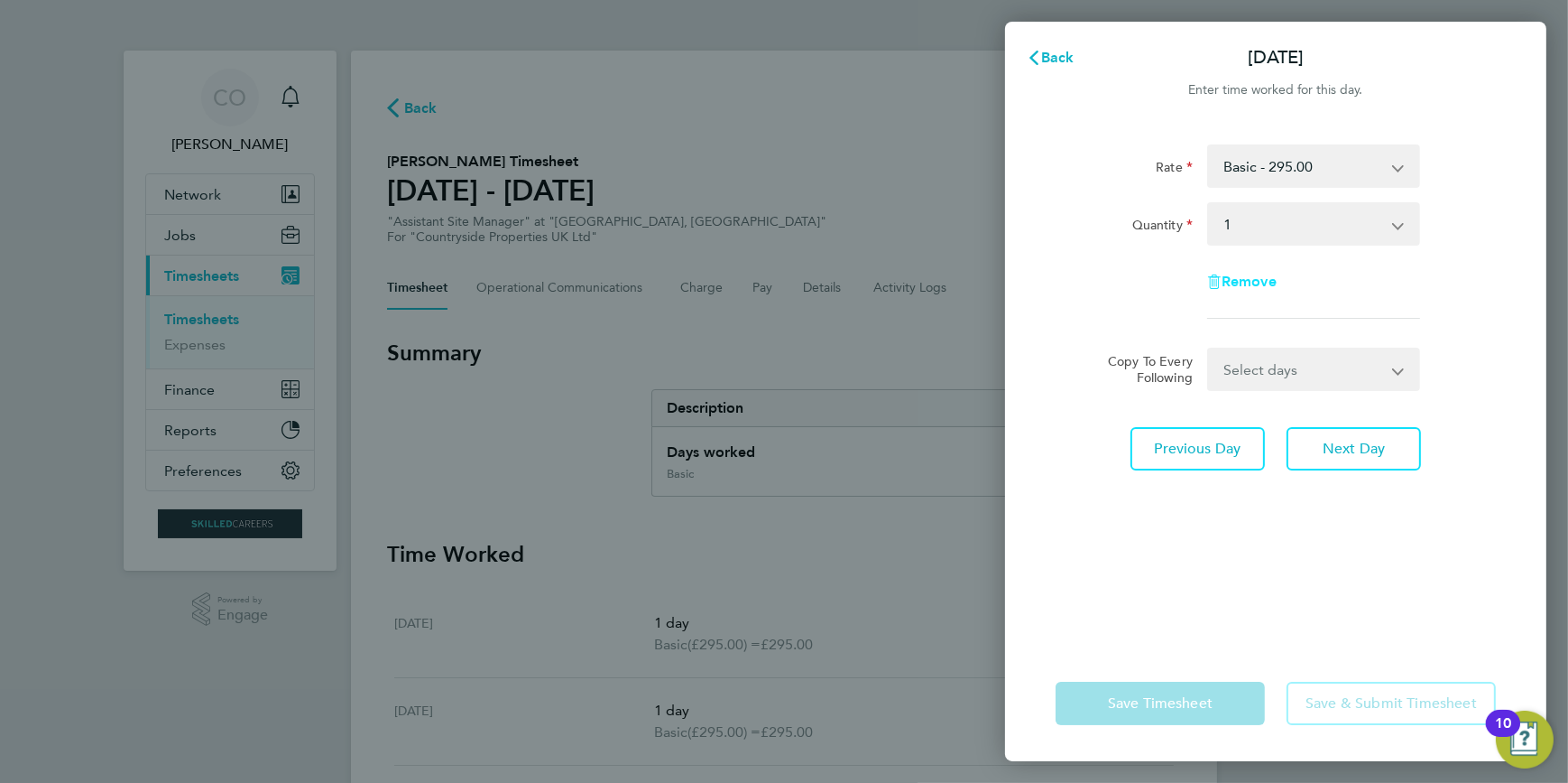
click at [1266, 281] on span "Remove" at bounding box center [1249, 281] width 55 height 17
select select "null"
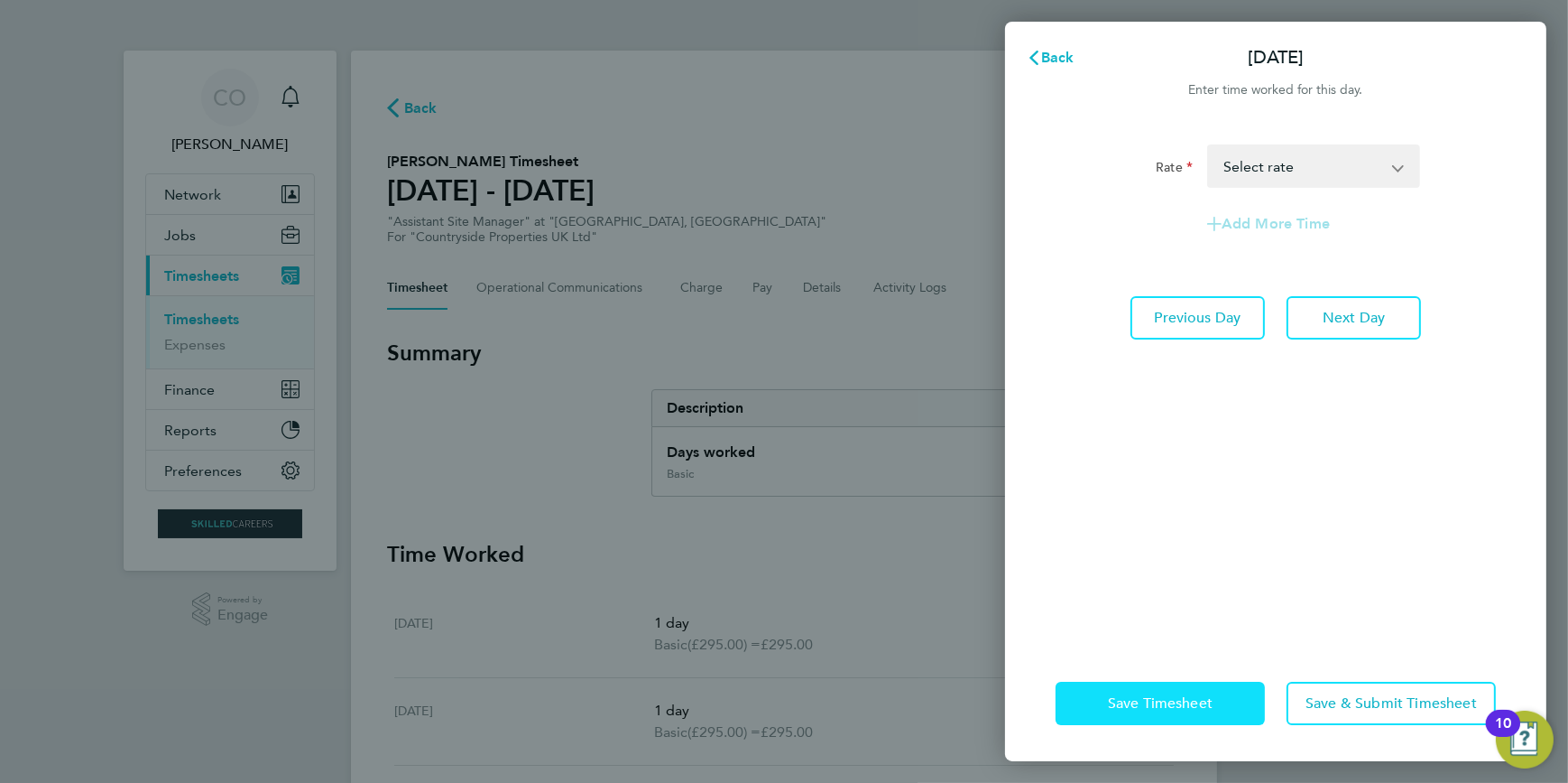
click at [1157, 706] on span "Save Timesheet" at bounding box center [1160, 703] width 105 height 18
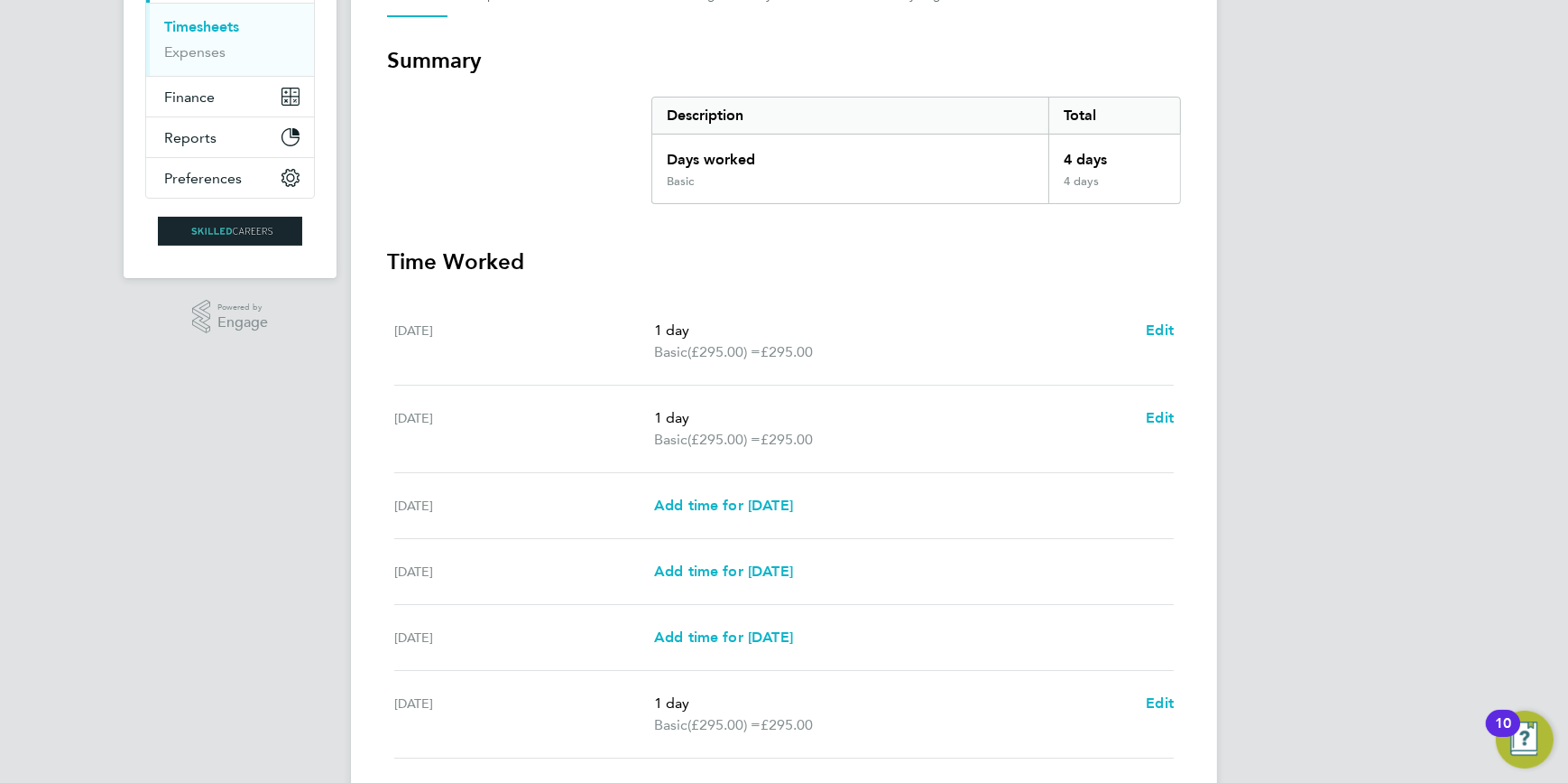
scroll to position [410, 0]
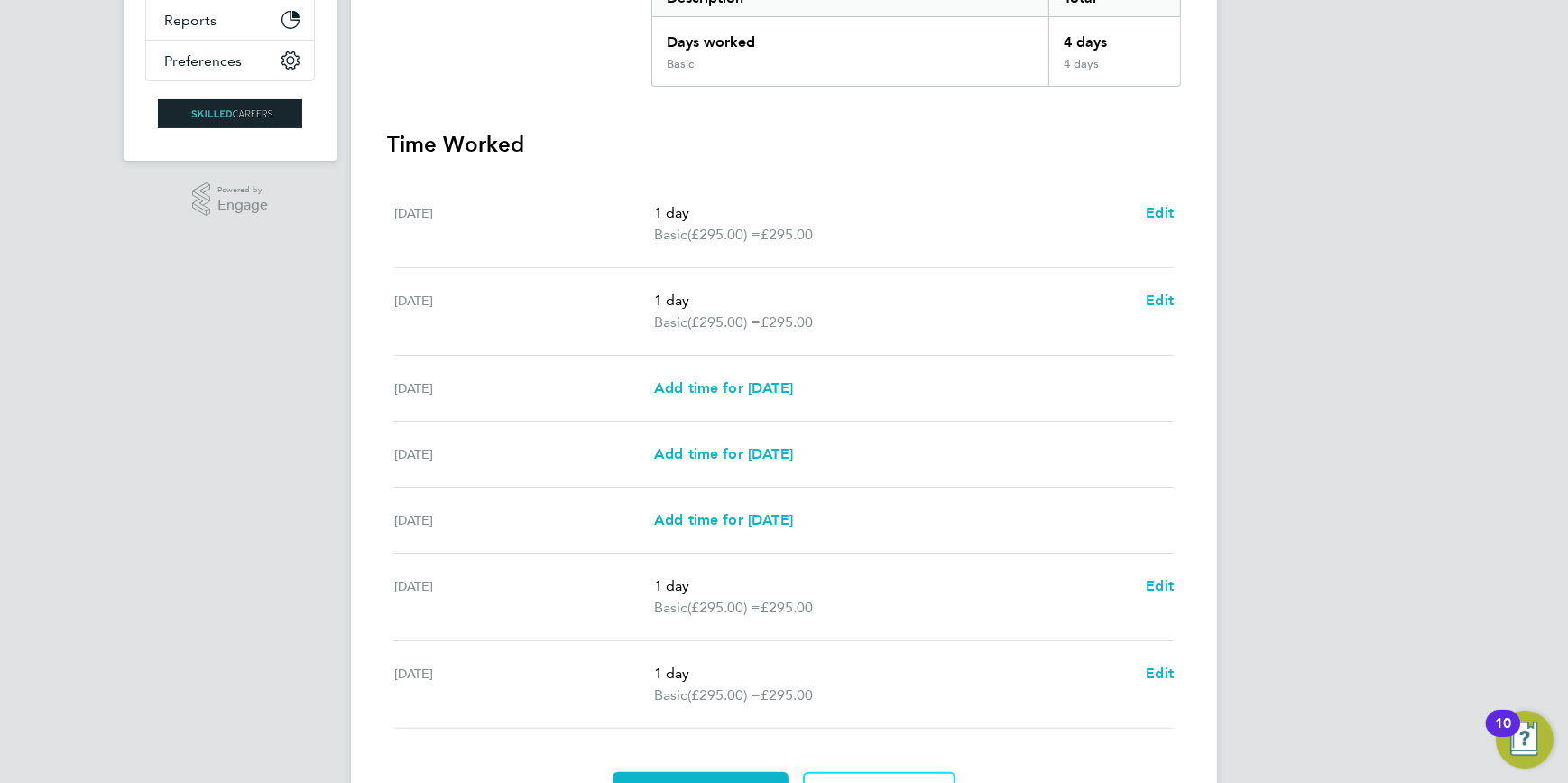
click at [709, 612] on span "(£295.00) =" at bounding box center [724, 607] width 73 height 17
click at [1165, 595] on app-form-button "Edit" at bounding box center [1160, 596] width 28 height 43
click at [1156, 580] on span "Edit" at bounding box center [1160, 585] width 28 height 17
select select "1"
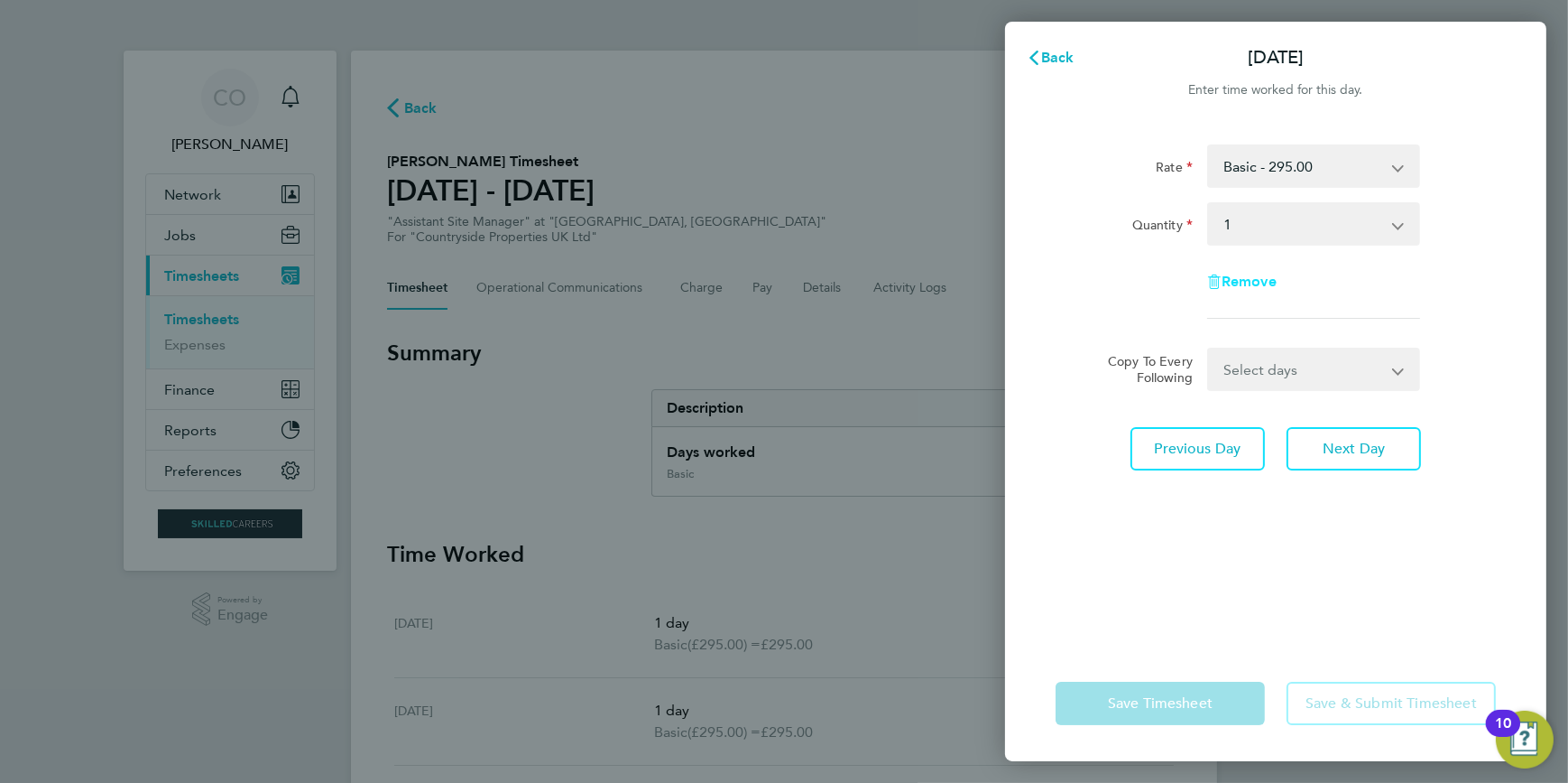
click at [1264, 287] on span "Remove" at bounding box center [1249, 281] width 55 height 17
select select "null"
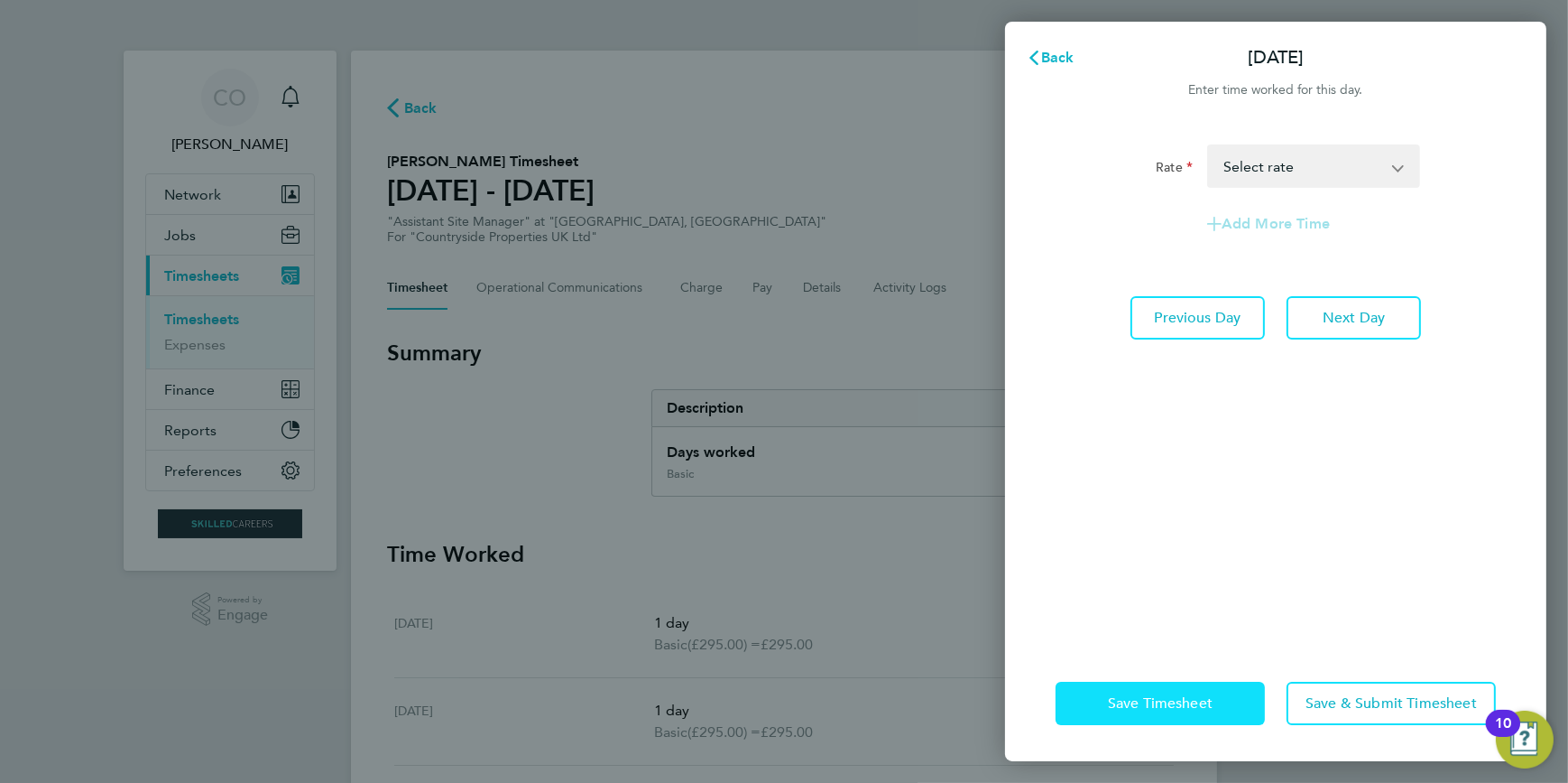
click at [1180, 710] on span "Save Timesheet" at bounding box center [1160, 703] width 105 height 18
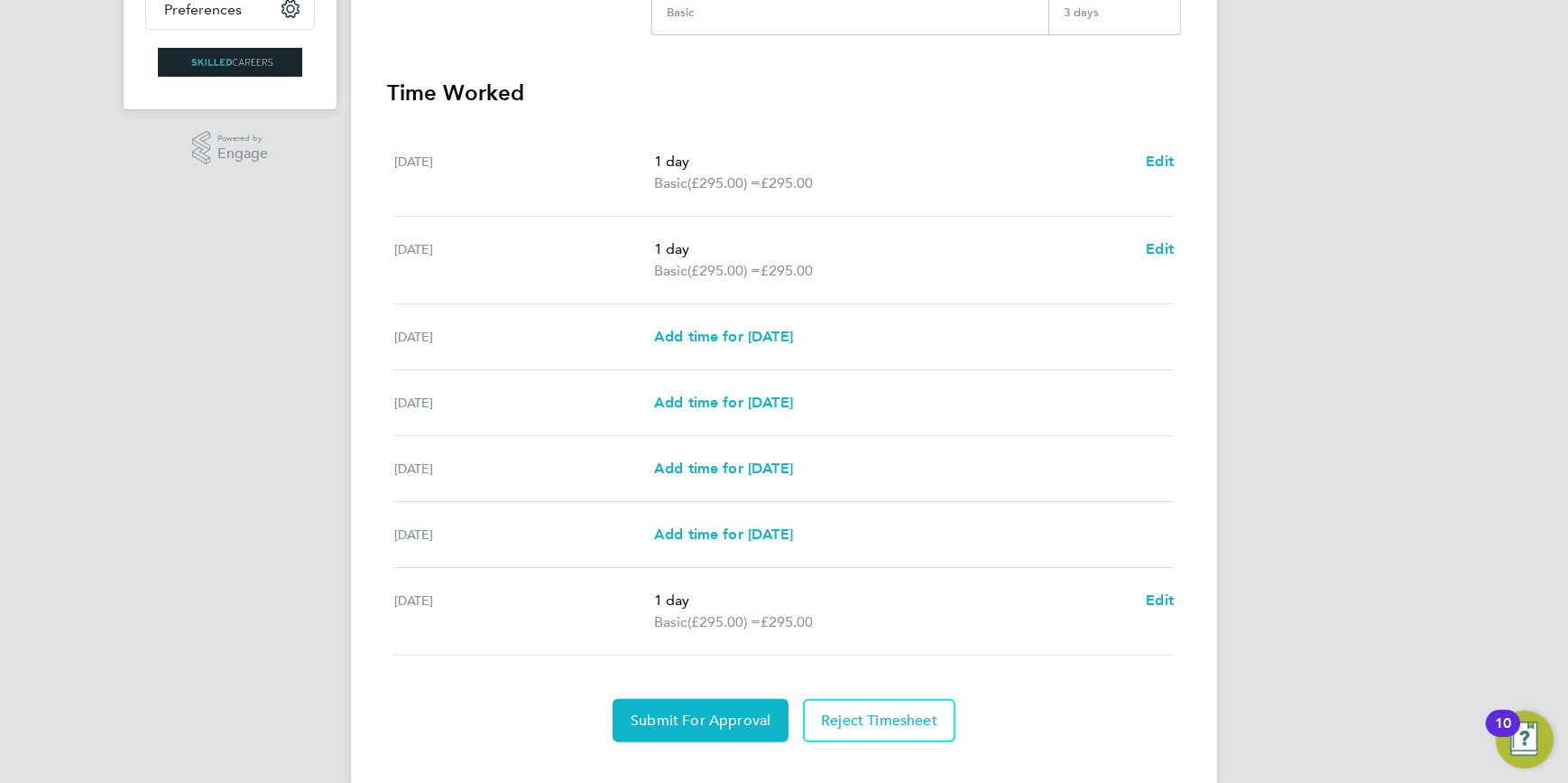
scroll to position [491, 0]
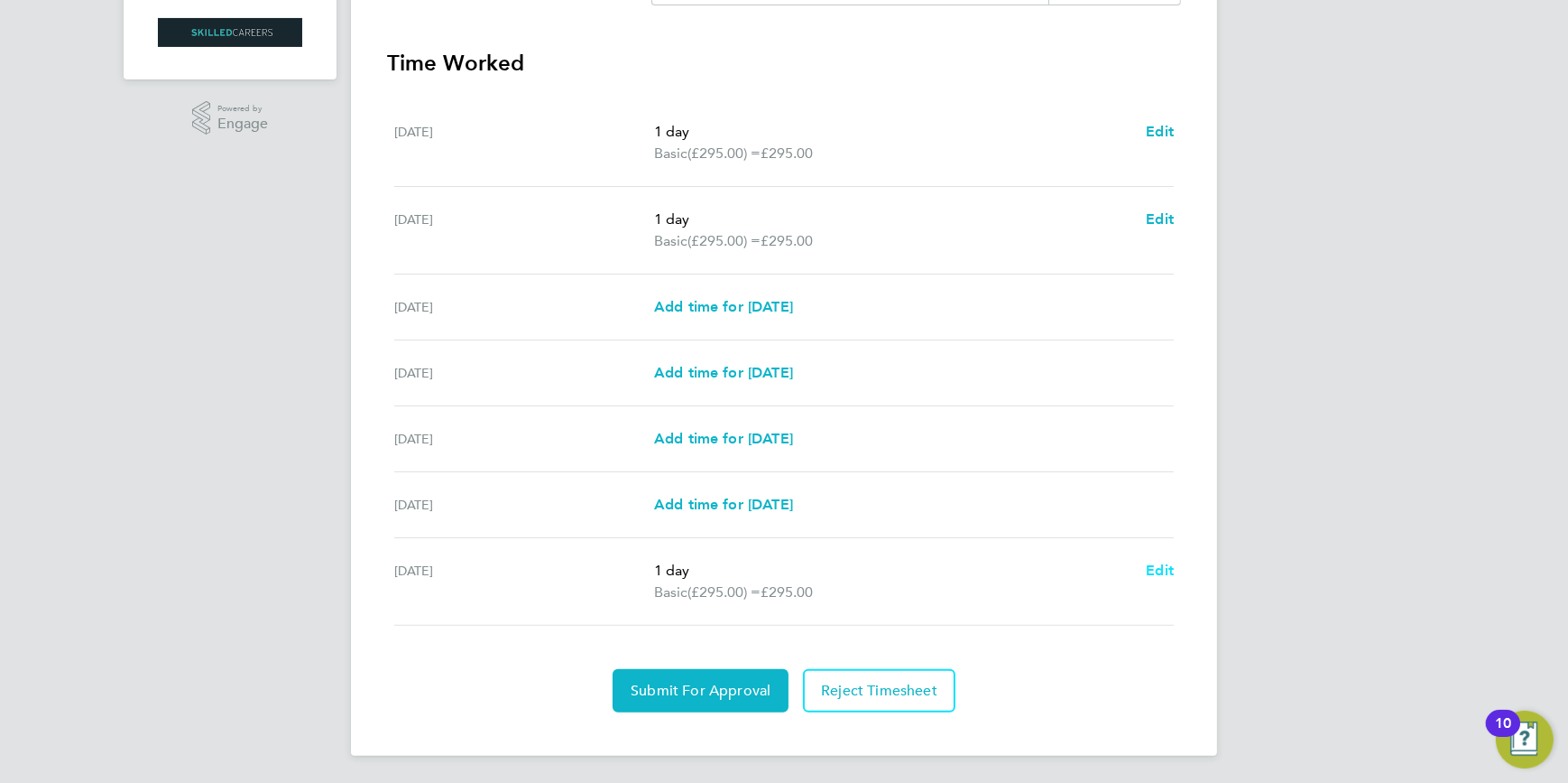
click at [1164, 572] on span "Edit" at bounding box center [1160, 570] width 28 height 17
select select "1"
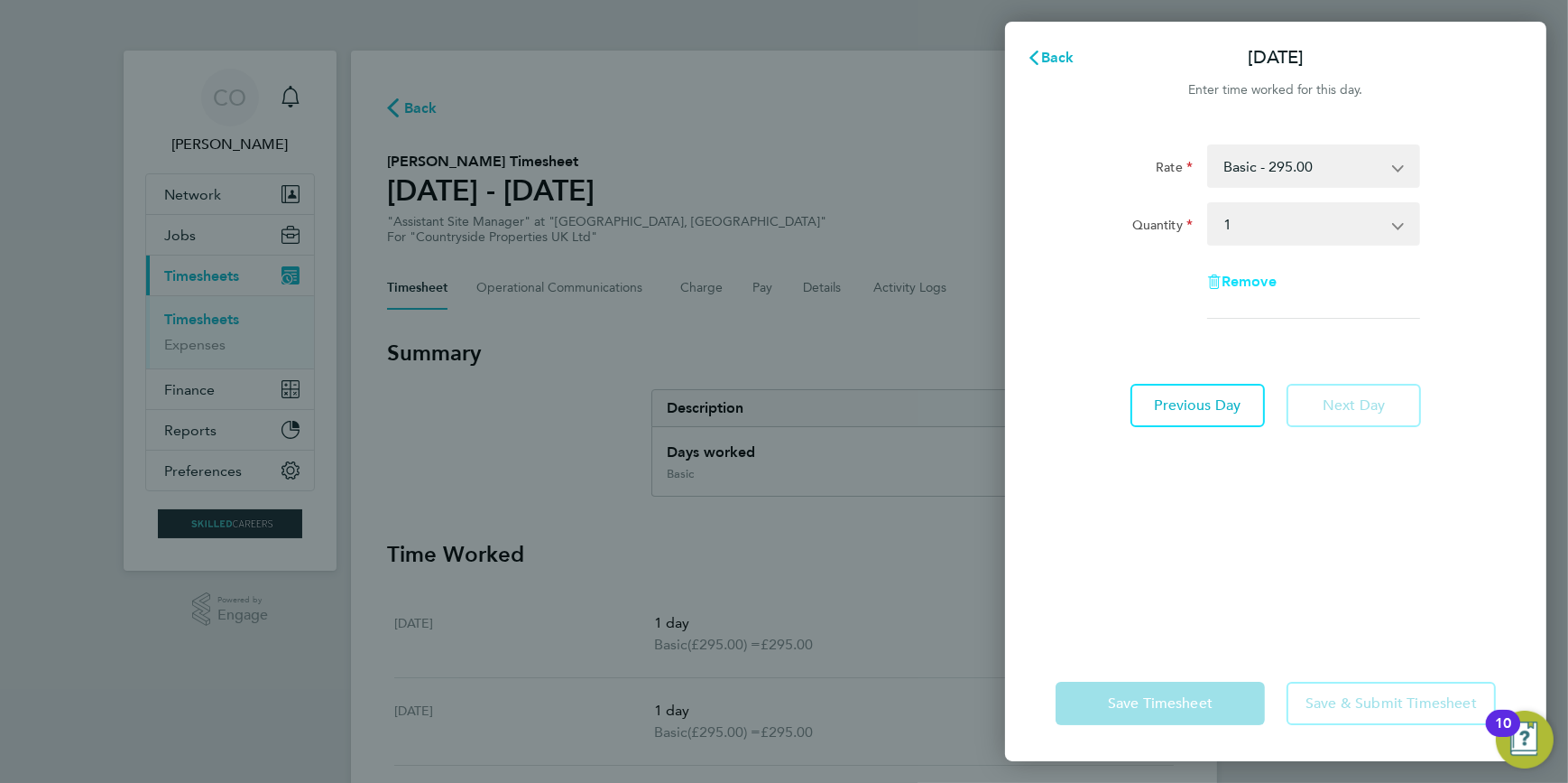
click at [1260, 282] on span "Remove" at bounding box center [1249, 281] width 55 height 17
select select "null"
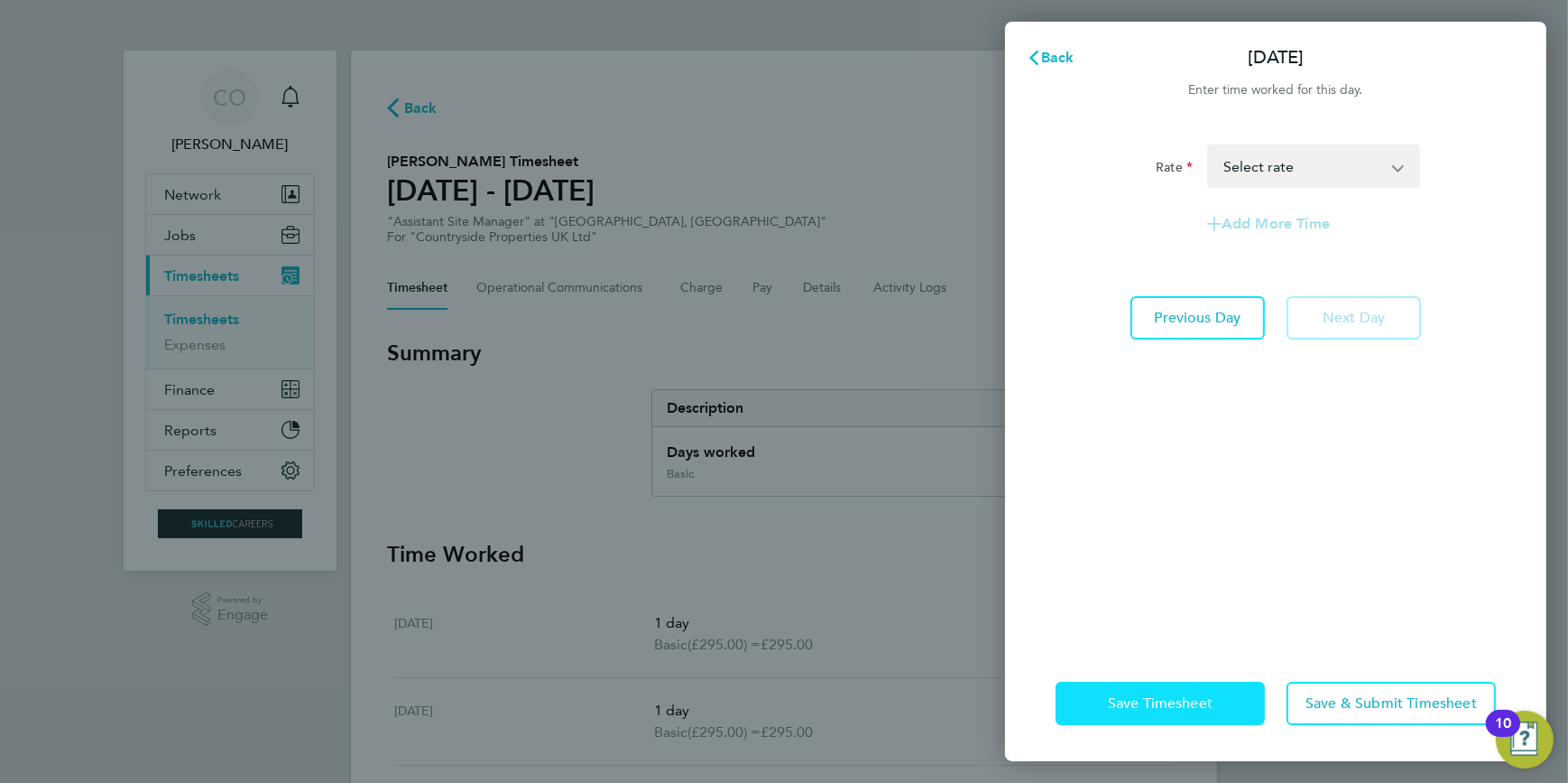
click at [1152, 710] on span "Save Timesheet" at bounding box center [1160, 703] width 105 height 18
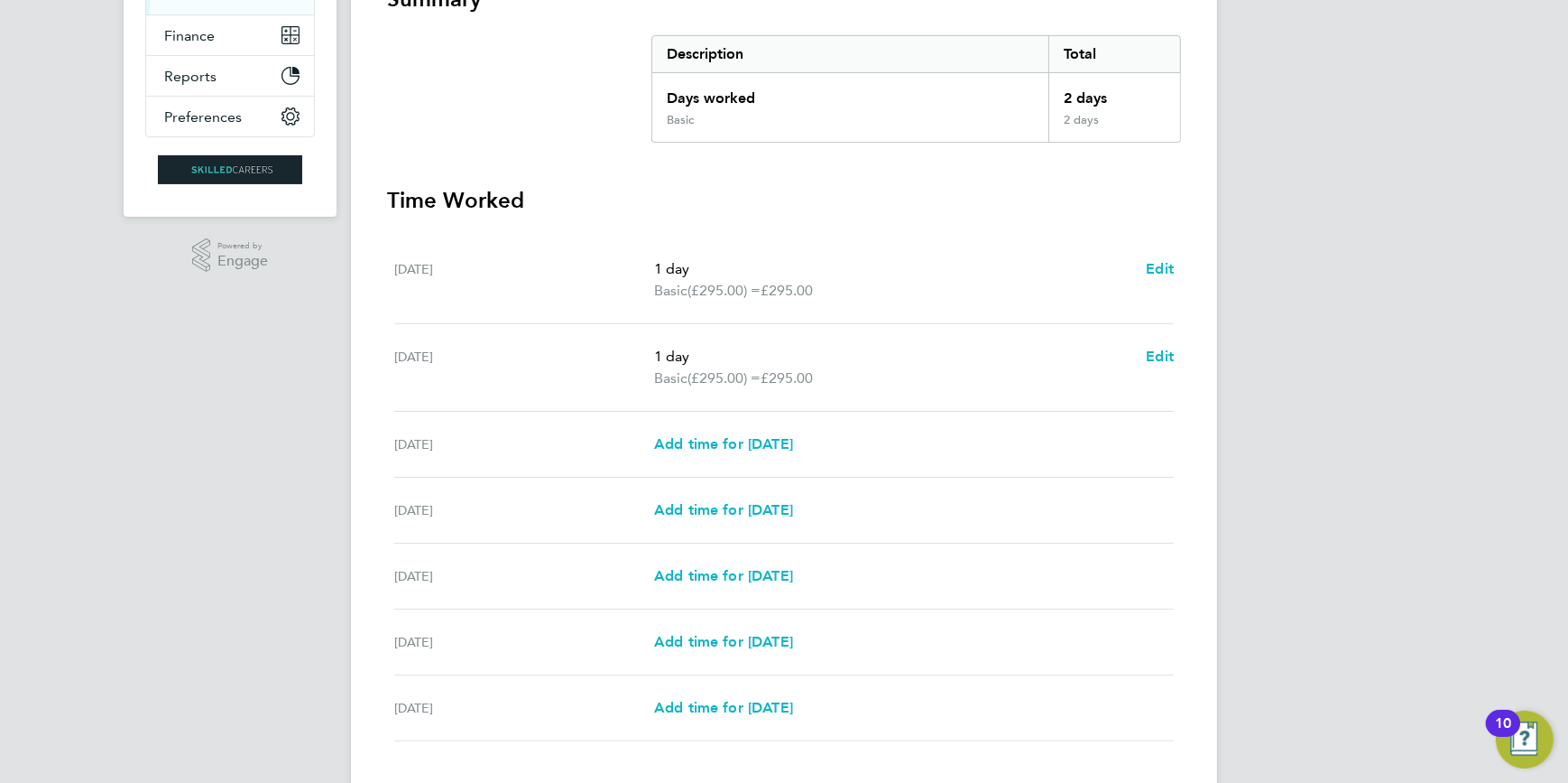
scroll to position [469, 0]
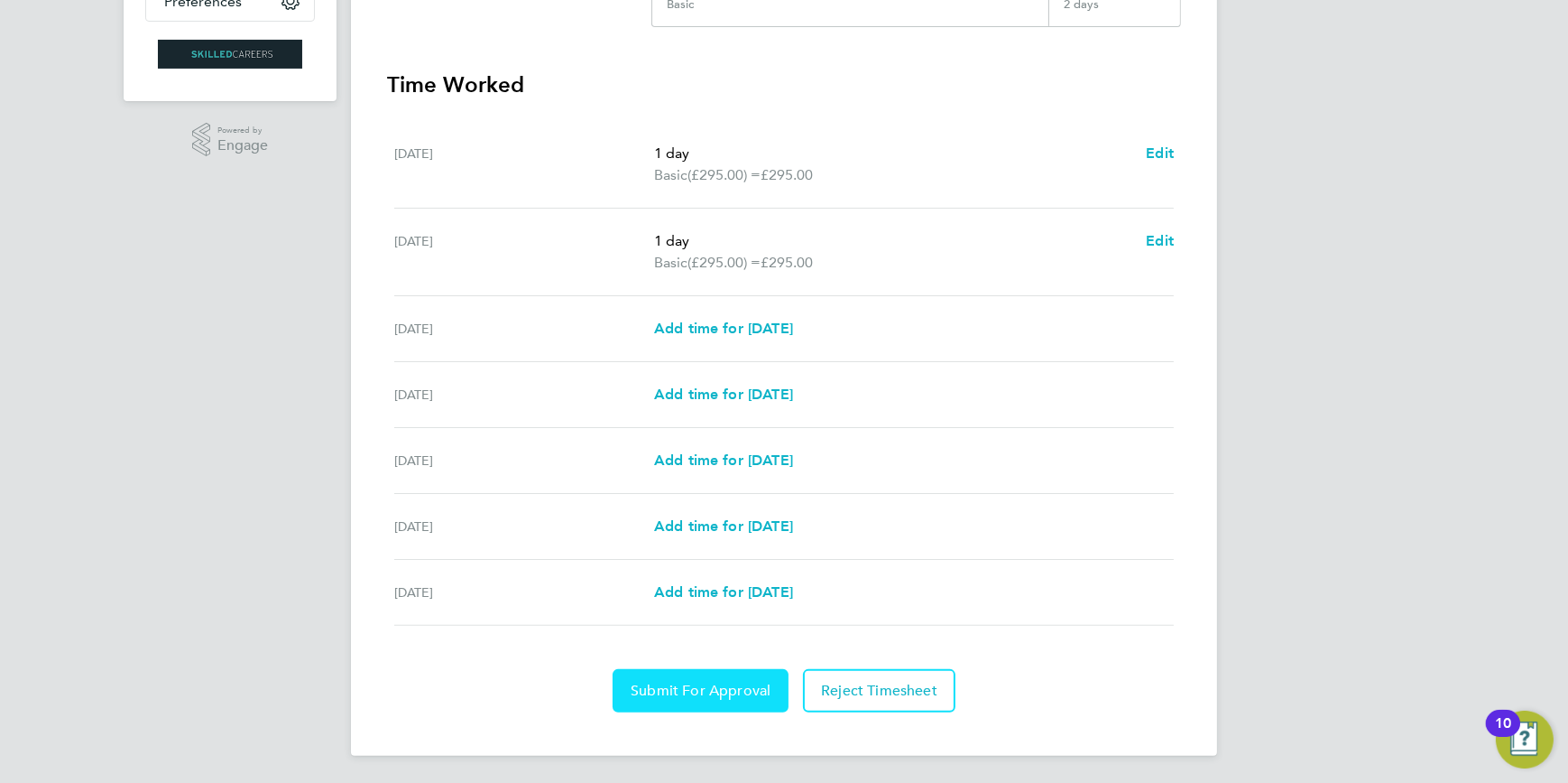
click at [746, 686] on span "Submit For Approval" at bounding box center [701, 690] width 140 height 18
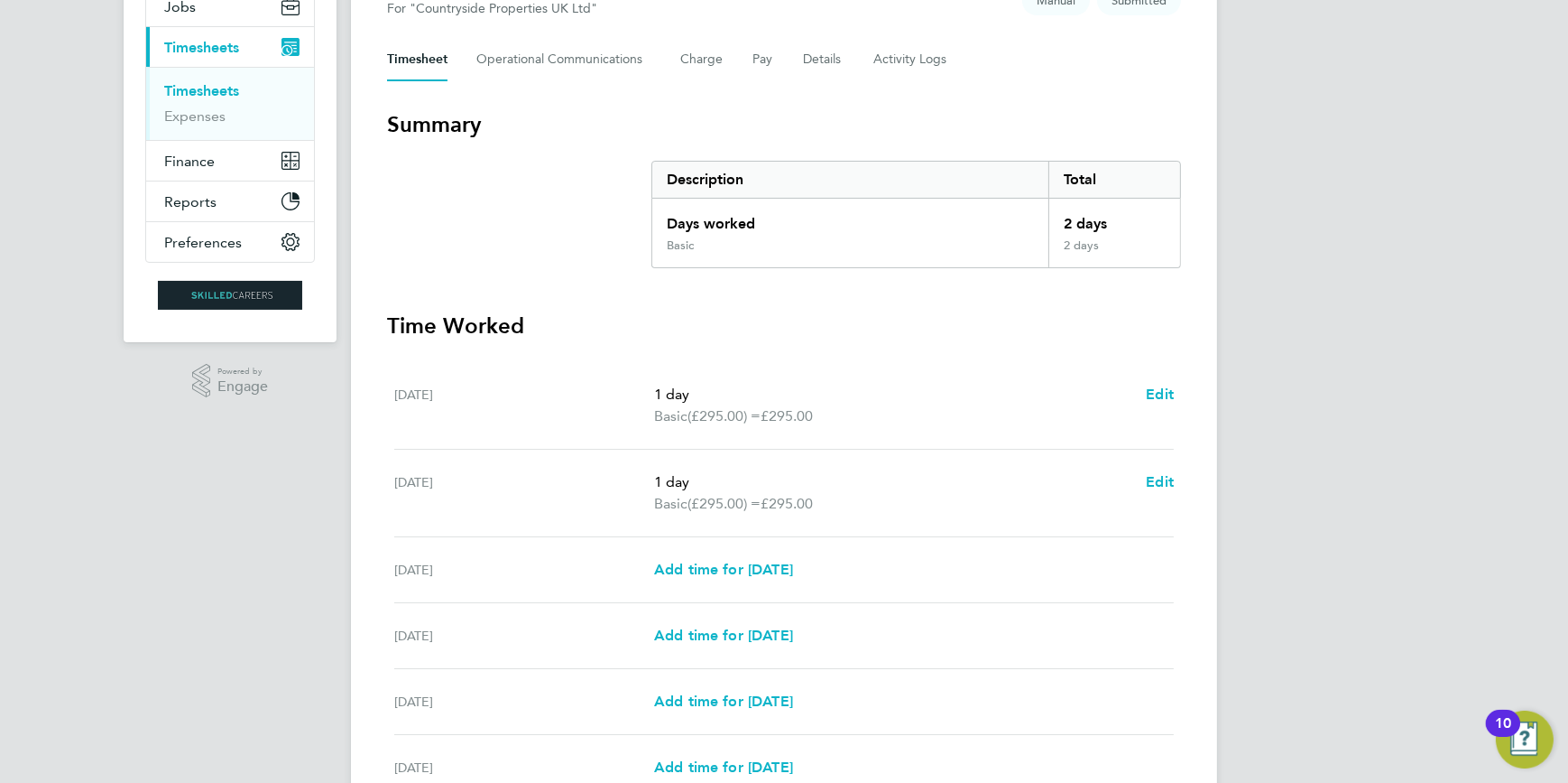
scroll to position [0, 0]
